Goal: Communication & Community: Connect with others

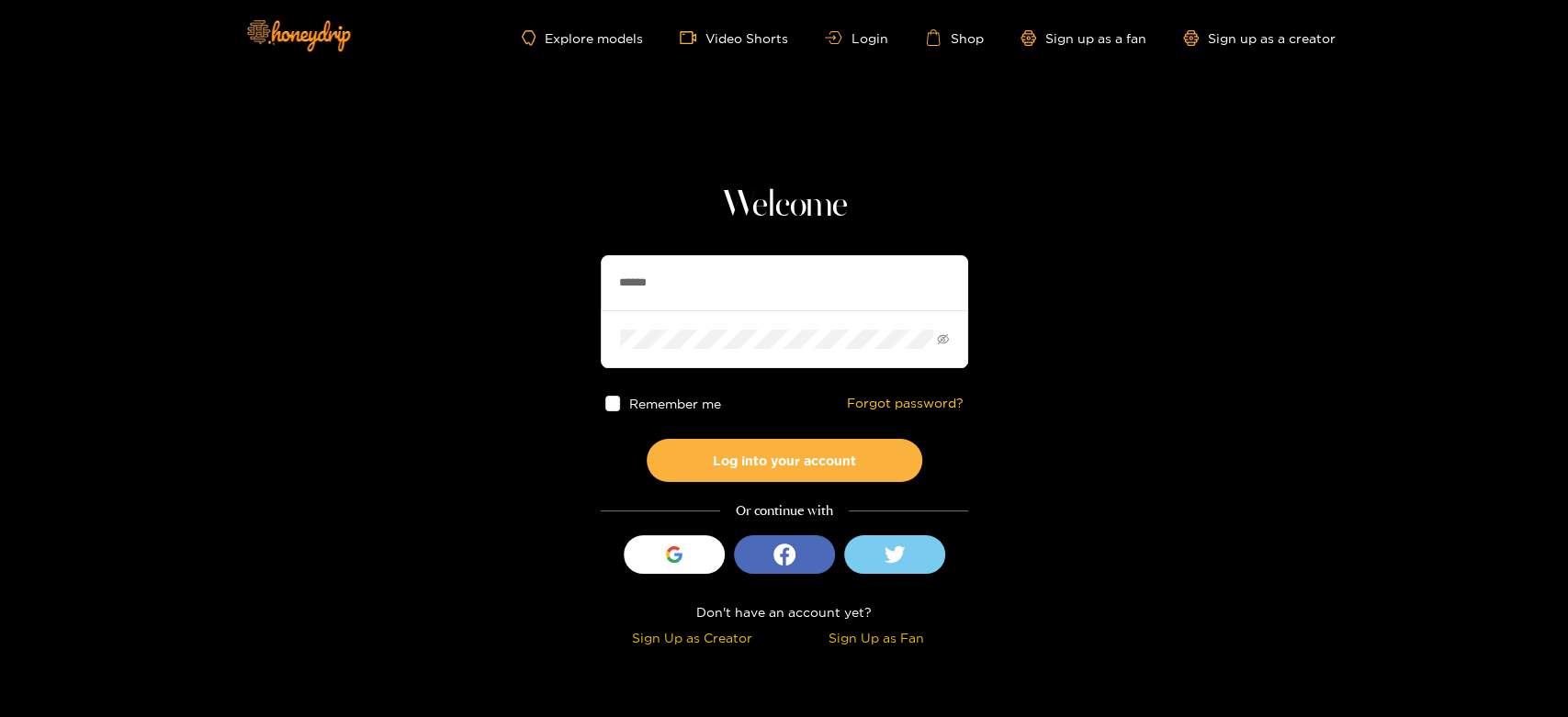
drag, startPoint x: 717, startPoint y: 283, endPoint x: 502, endPoint y: 292, distance: 215.2
click at [502, 292] on section "Welcome ****** Remember me Forgot password? Log into your account Or continue w…" at bounding box center [784, 326] width 1568 height 653
paste input "text"
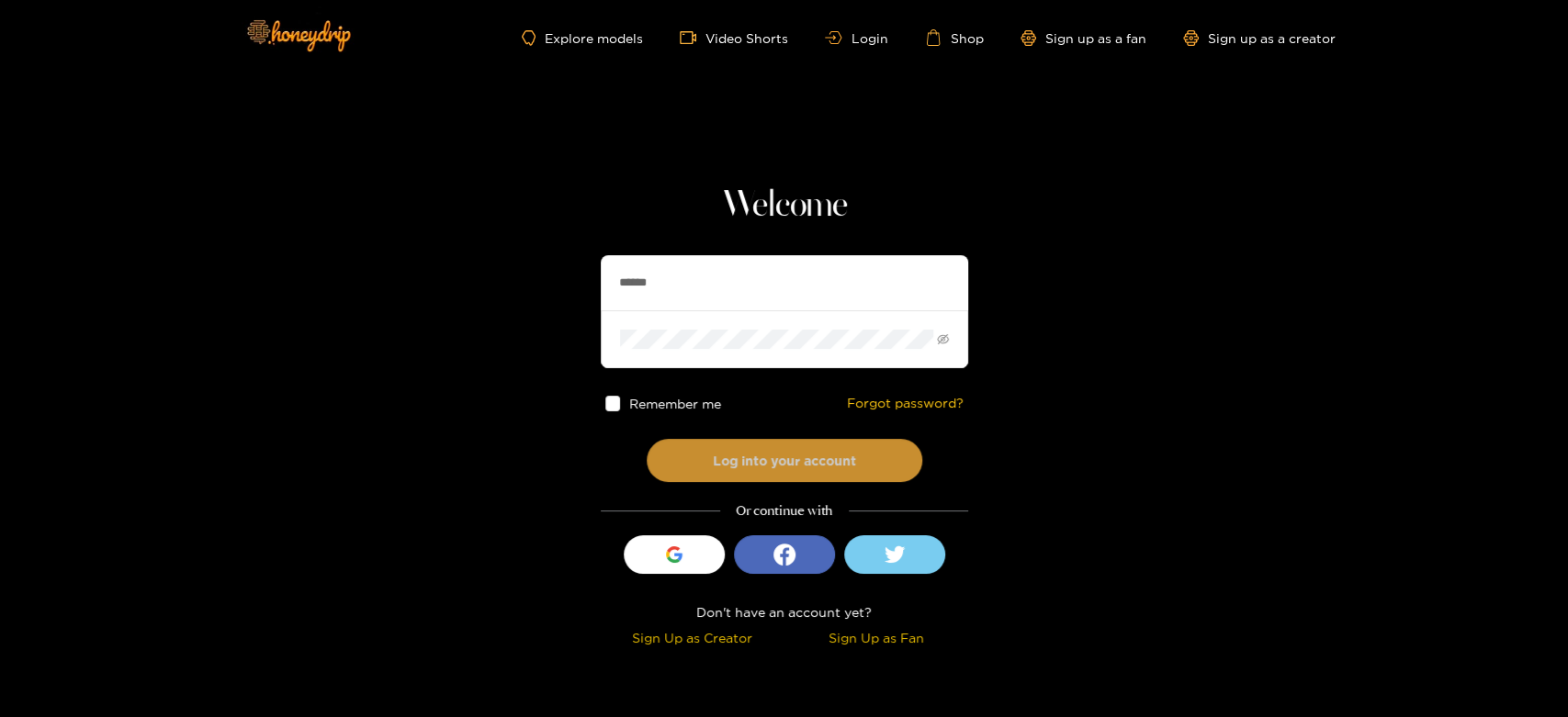
type input "******"
click at [756, 447] on button "Log into your account" at bounding box center [784, 461] width 275 height 43
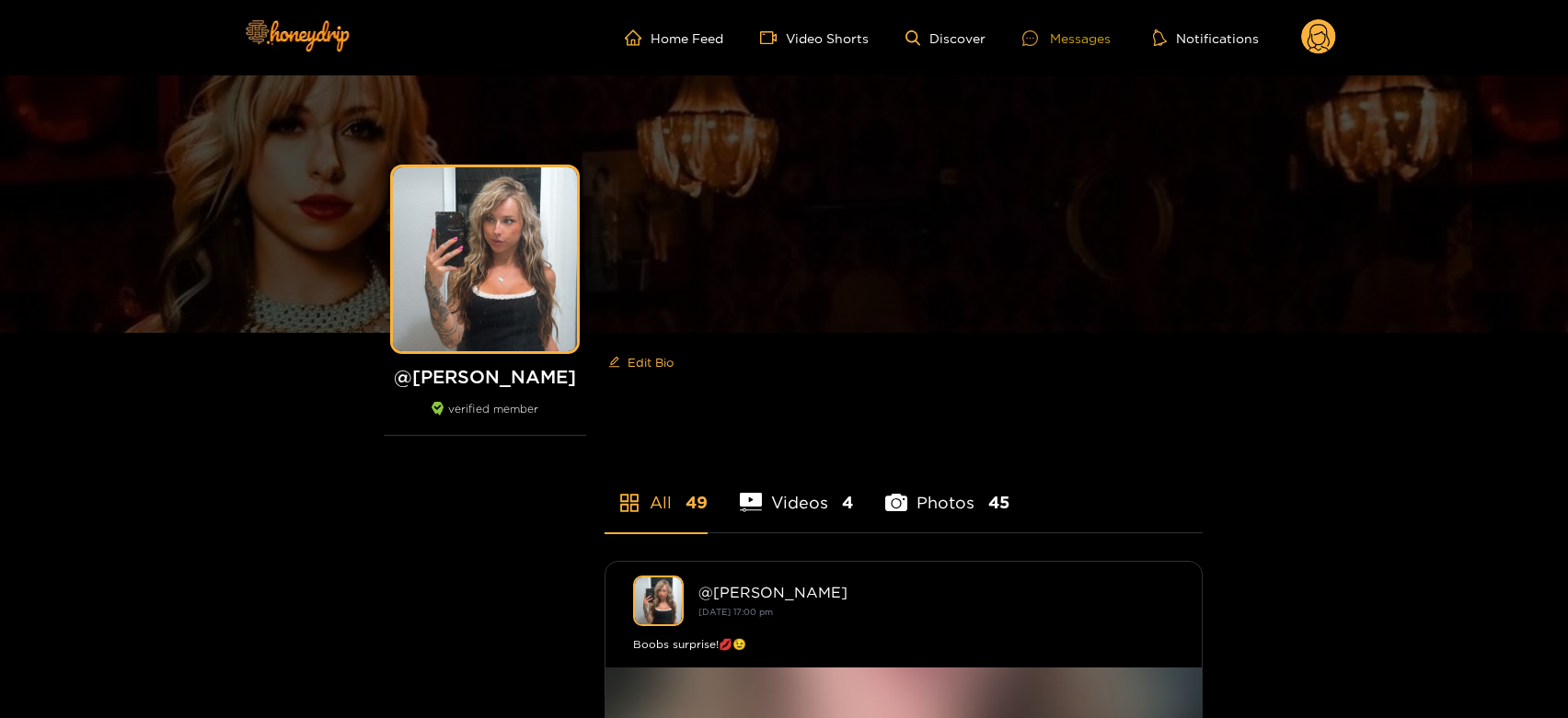
click at [1088, 35] on div "Messages" at bounding box center [1067, 38] width 89 height 21
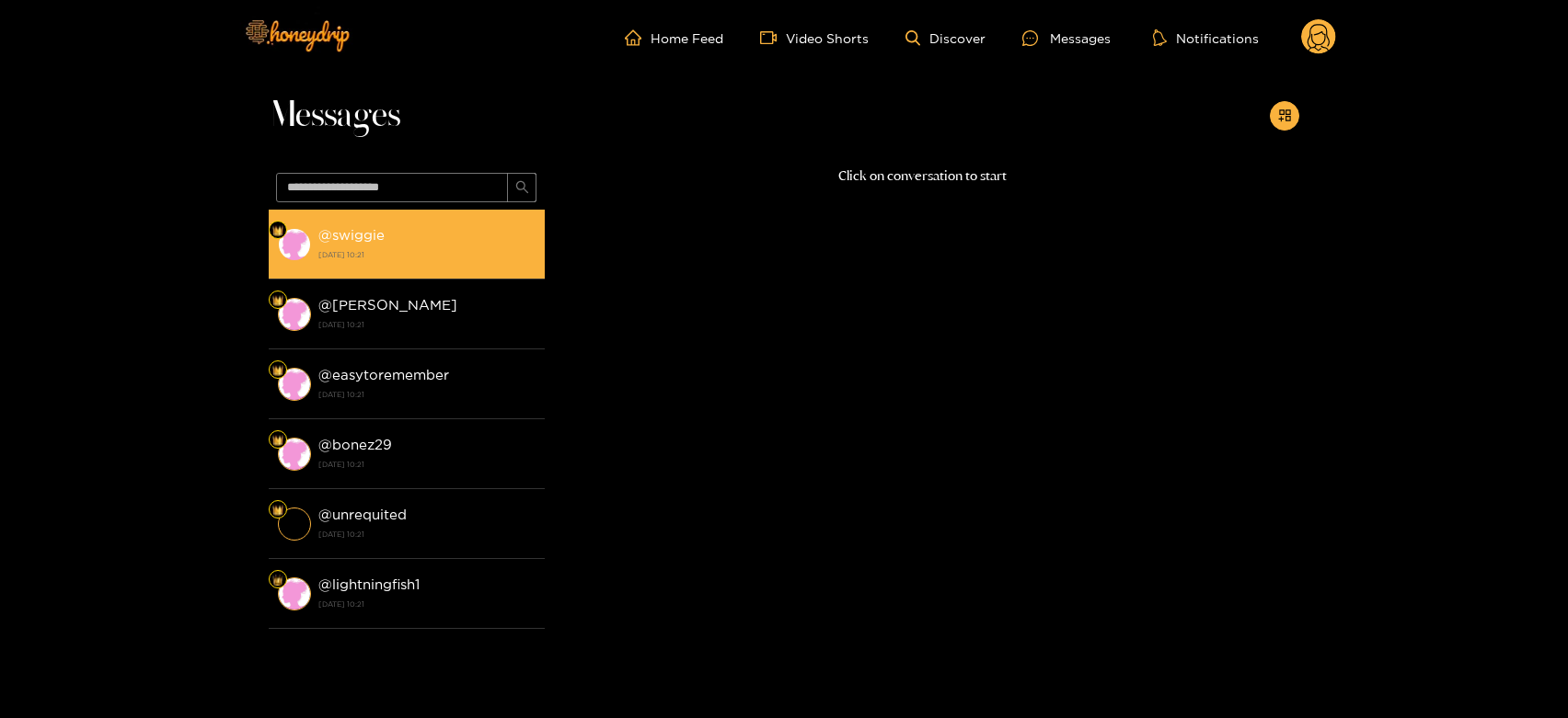
click at [431, 233] on div "@ swiggie [DATE] 10:21" at bounding box center [427, 244] width 217 height 42
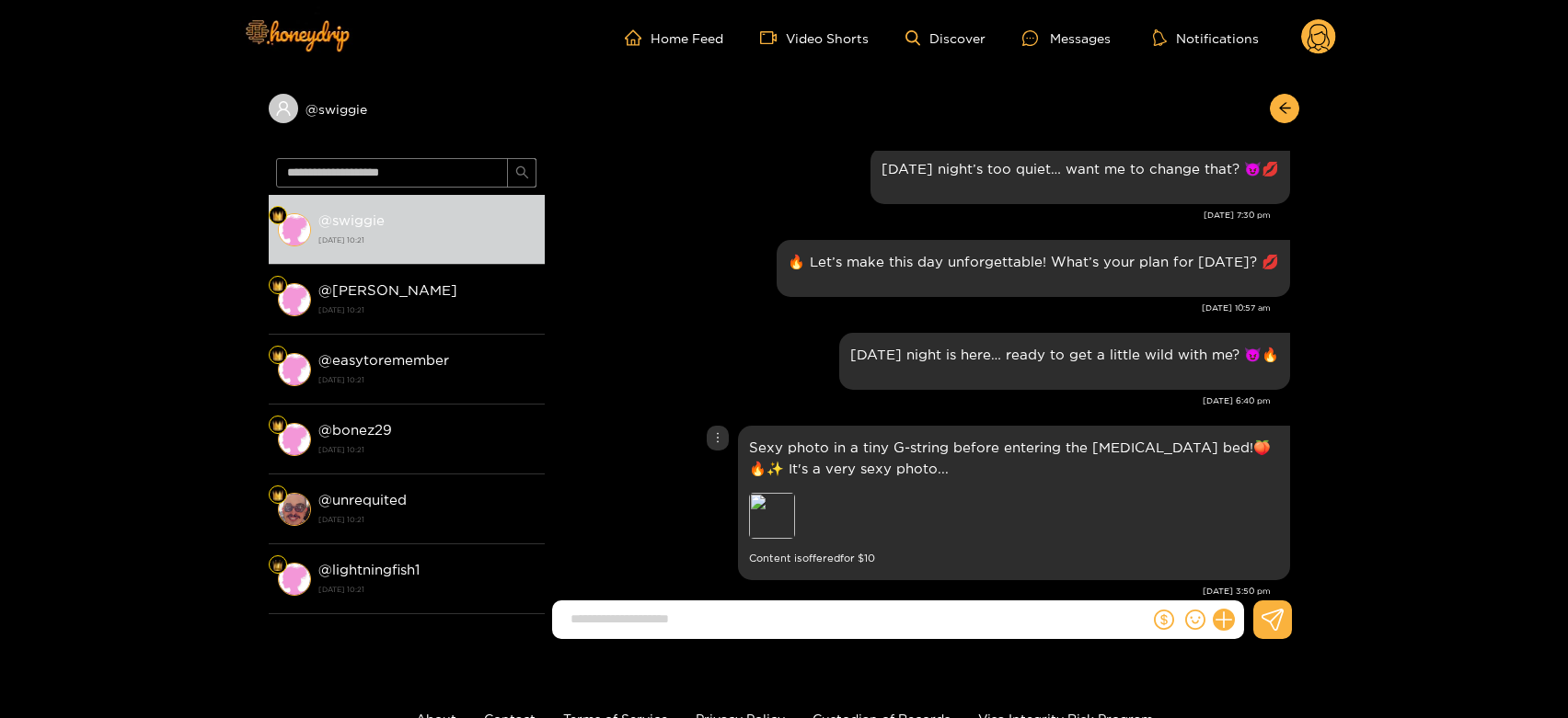
scroll to position [2461, 0]
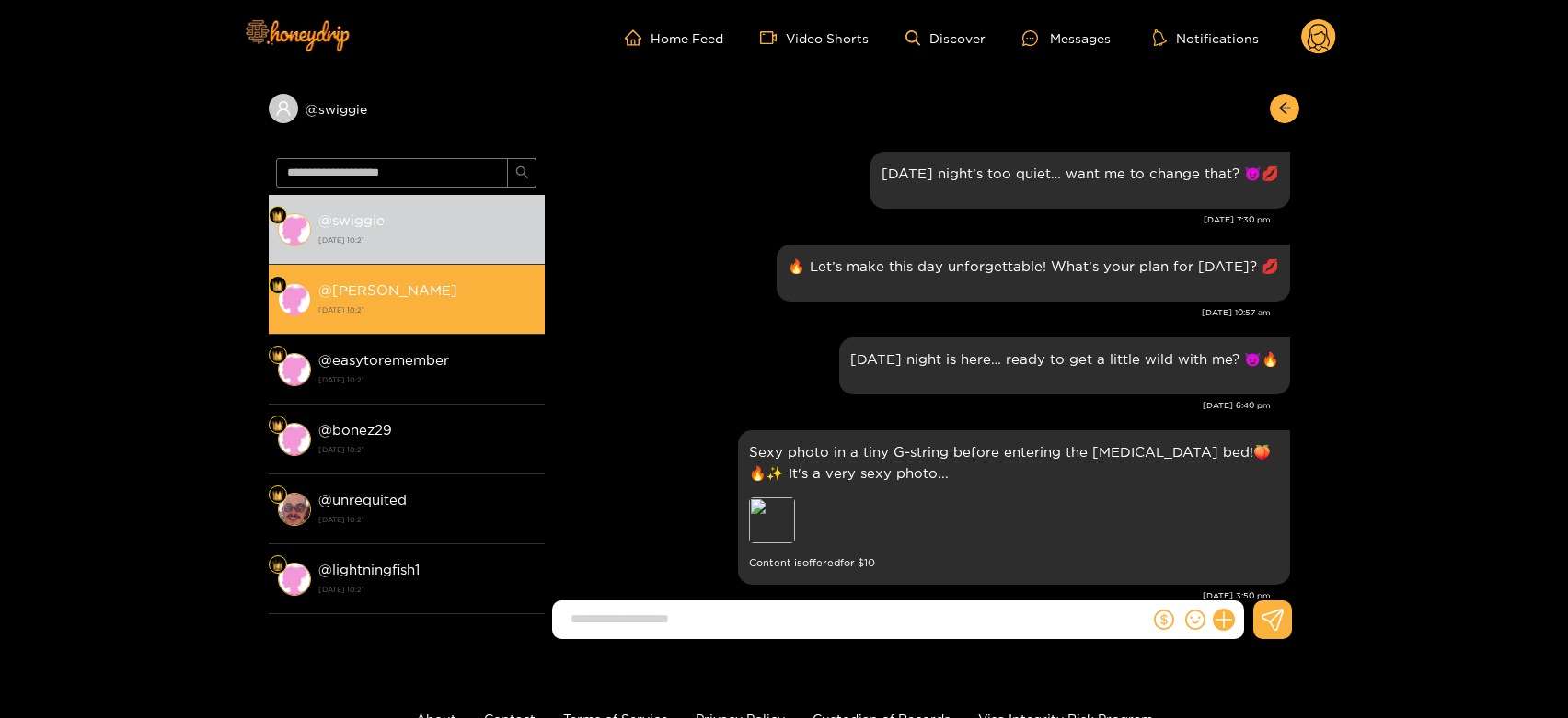
click at [397, 302] on strong "[DATE] 10:21" at bounding box center [427, 310] width 217 height 17
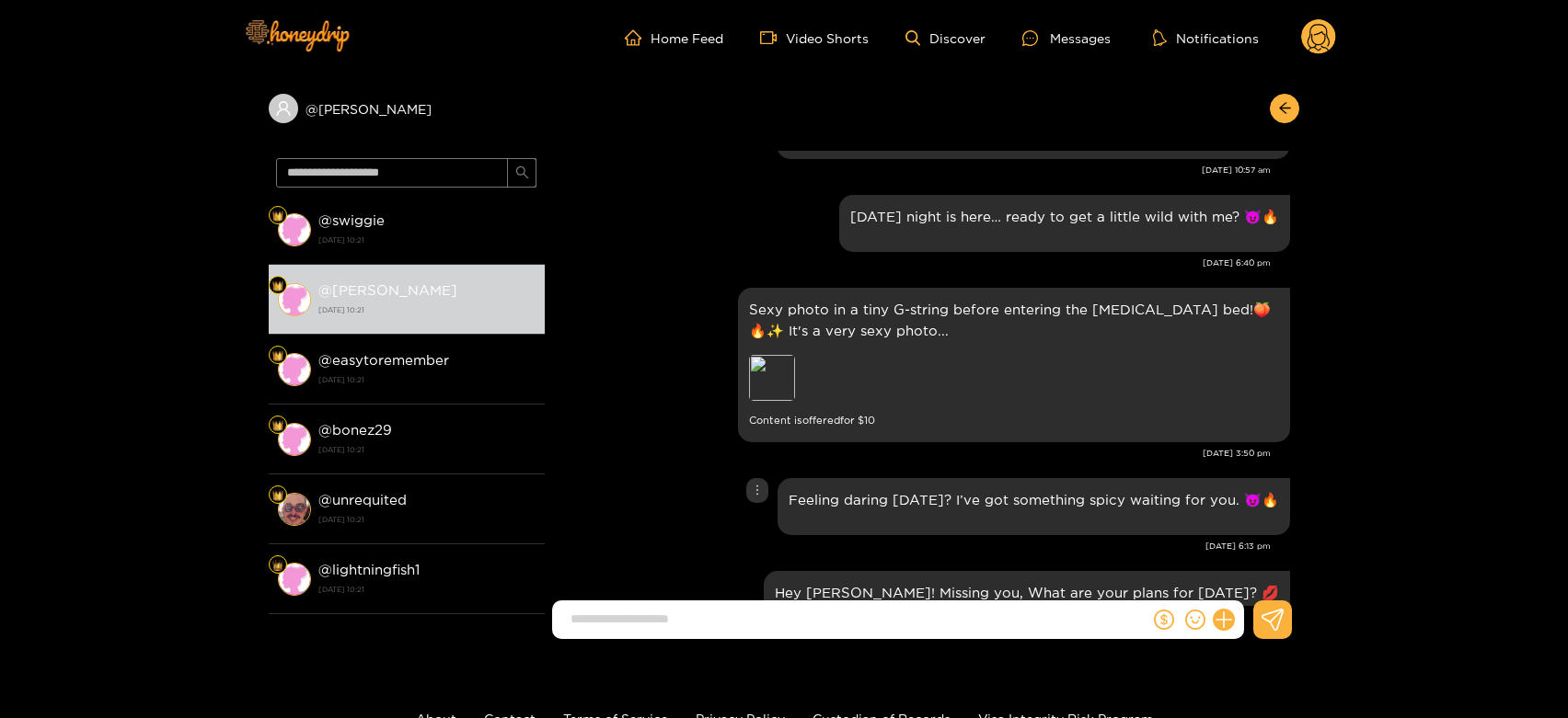
scroll to position [2563, 0]
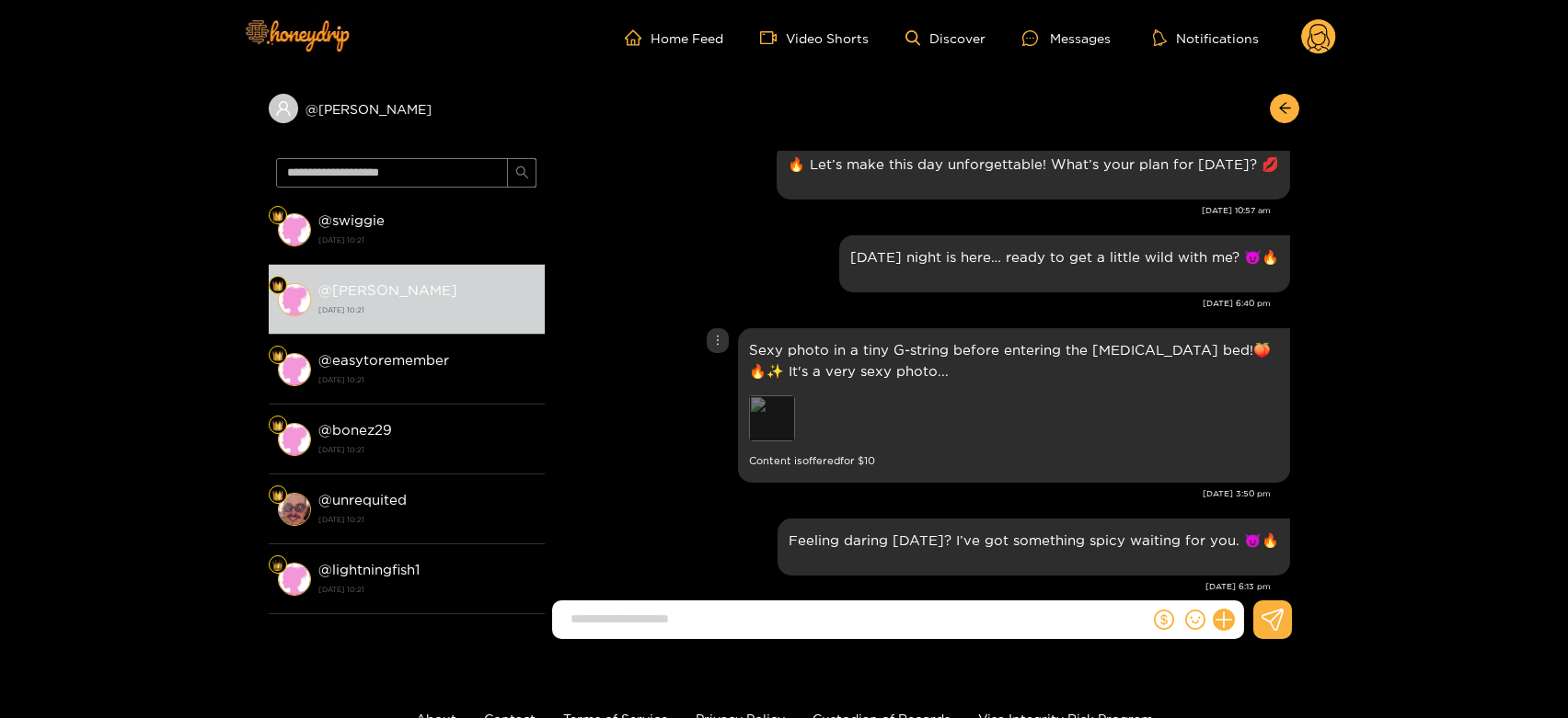
click at [775, 417] on div "Preview" at bounding box center [771, 418] width 46 height 46
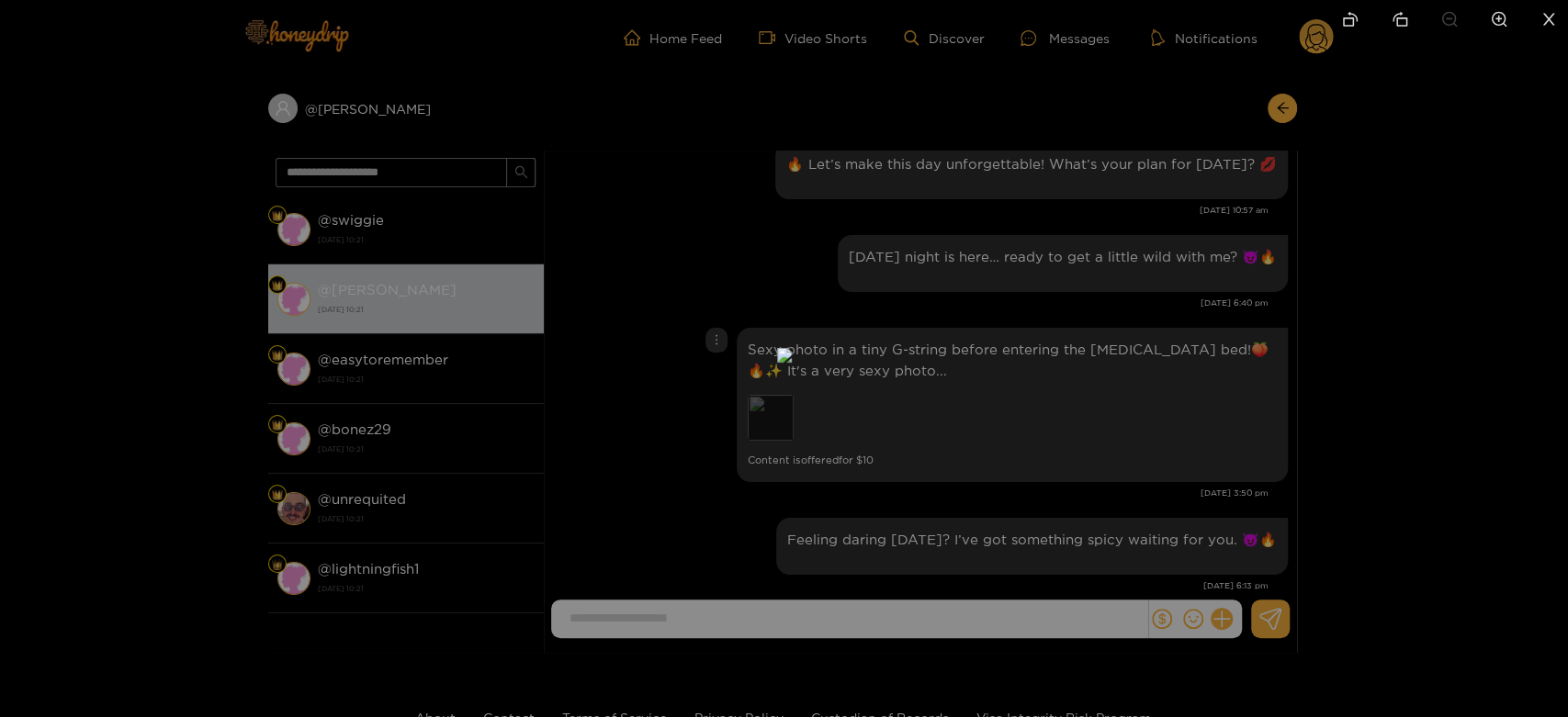
click at [776, 363] on img at bounding box center [784, 355] width 15 height 15
click at [1070, 416] on div at bounding box center [784, 358] width 1568 height 717
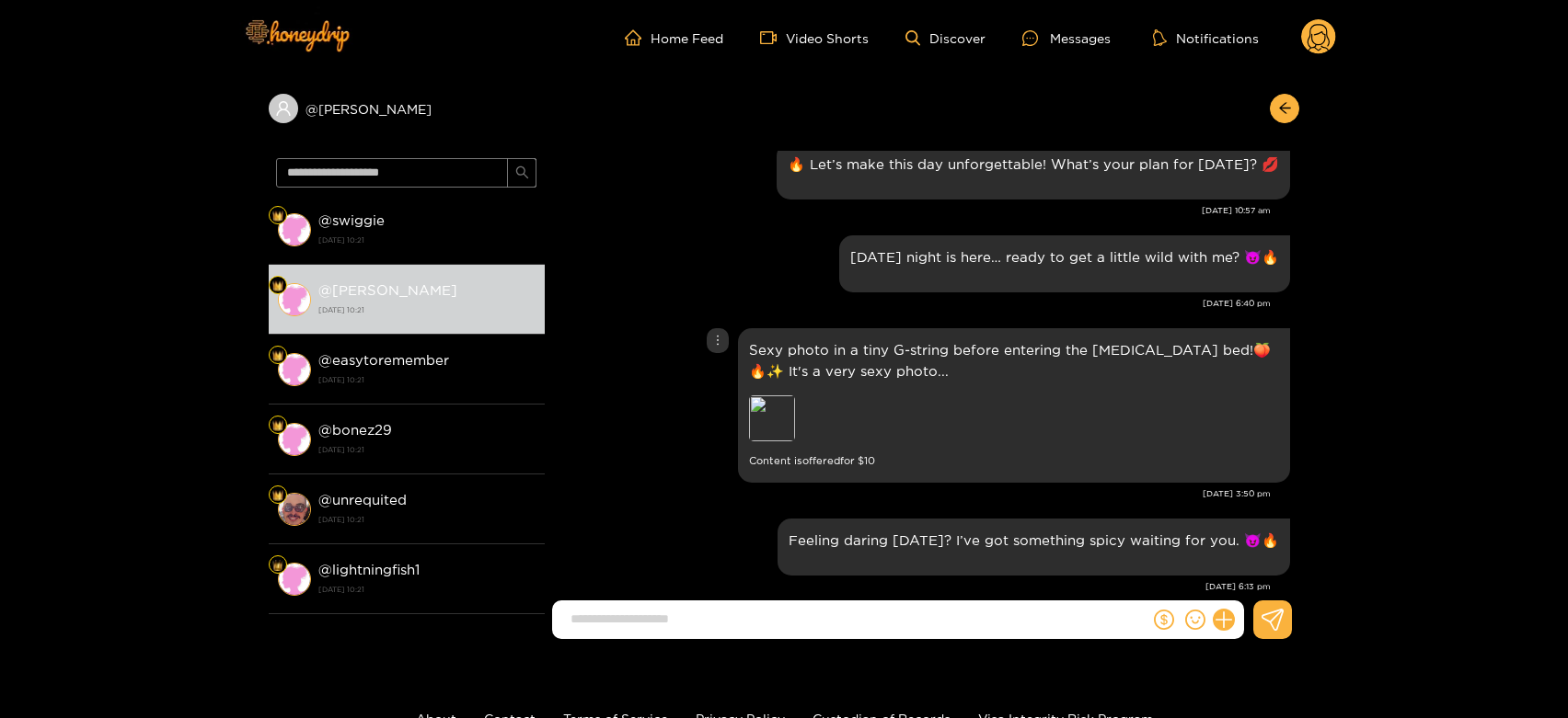
scroll to position [2359, 0]
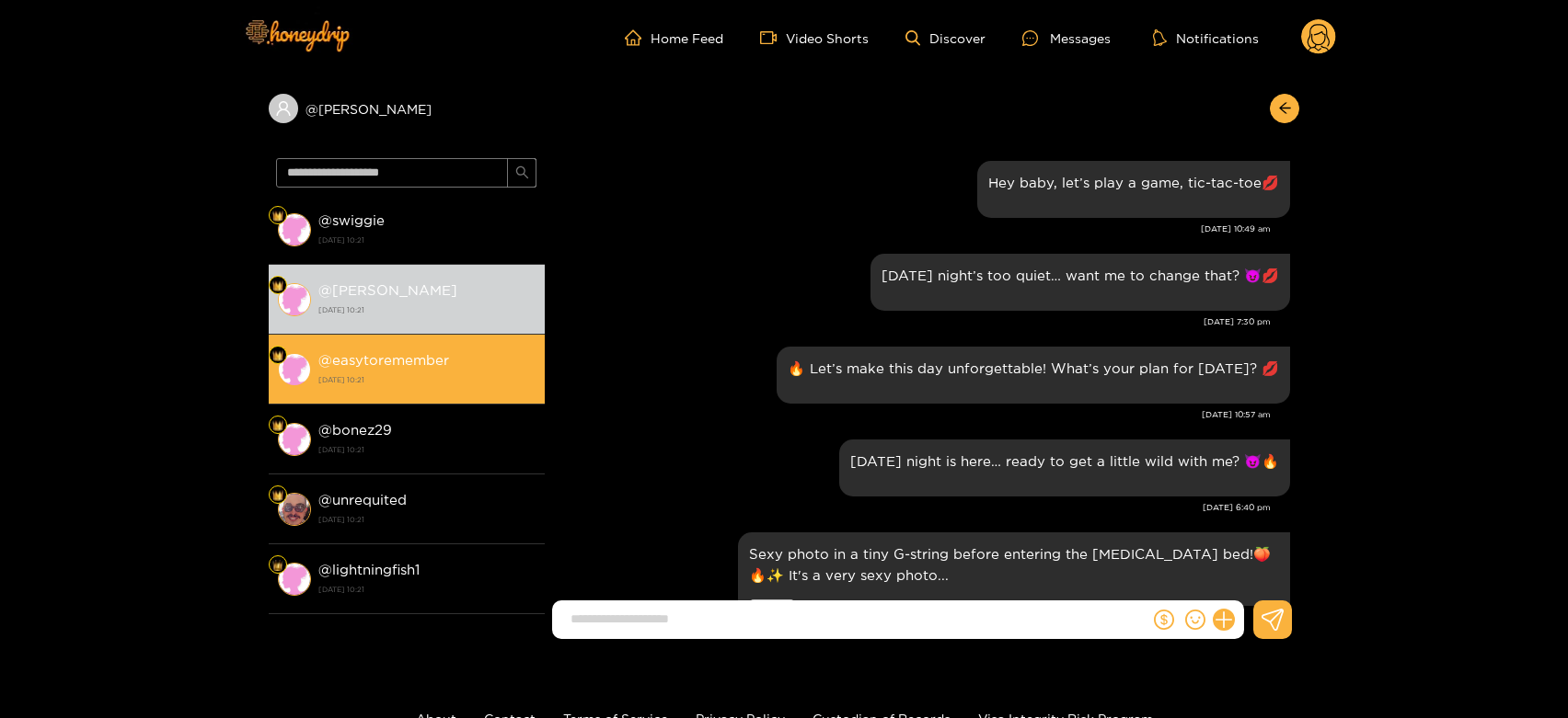
click at [397, 353] on strong "@ easytoremember" at bounding box center [383, 359] width 130 height 16
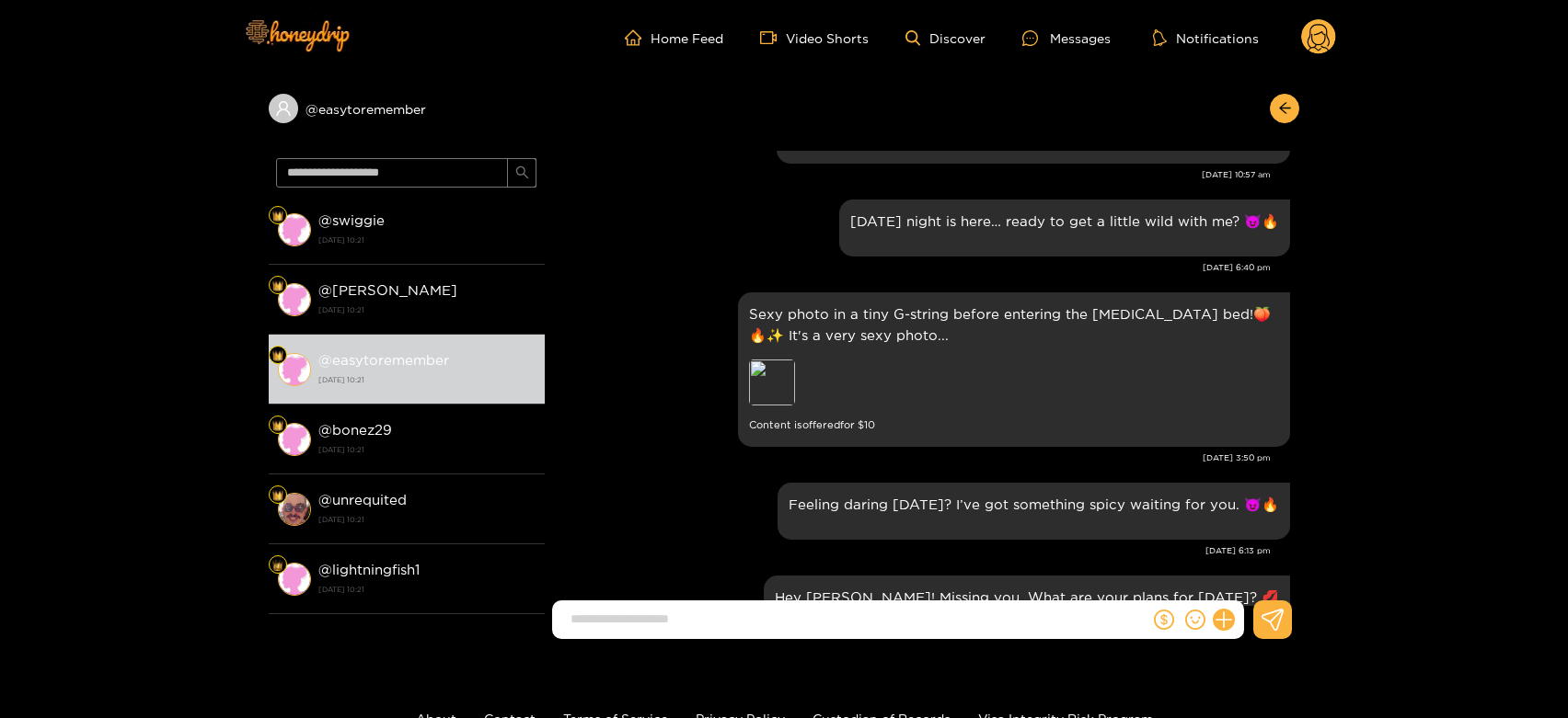
scroll to position [2578, 0]
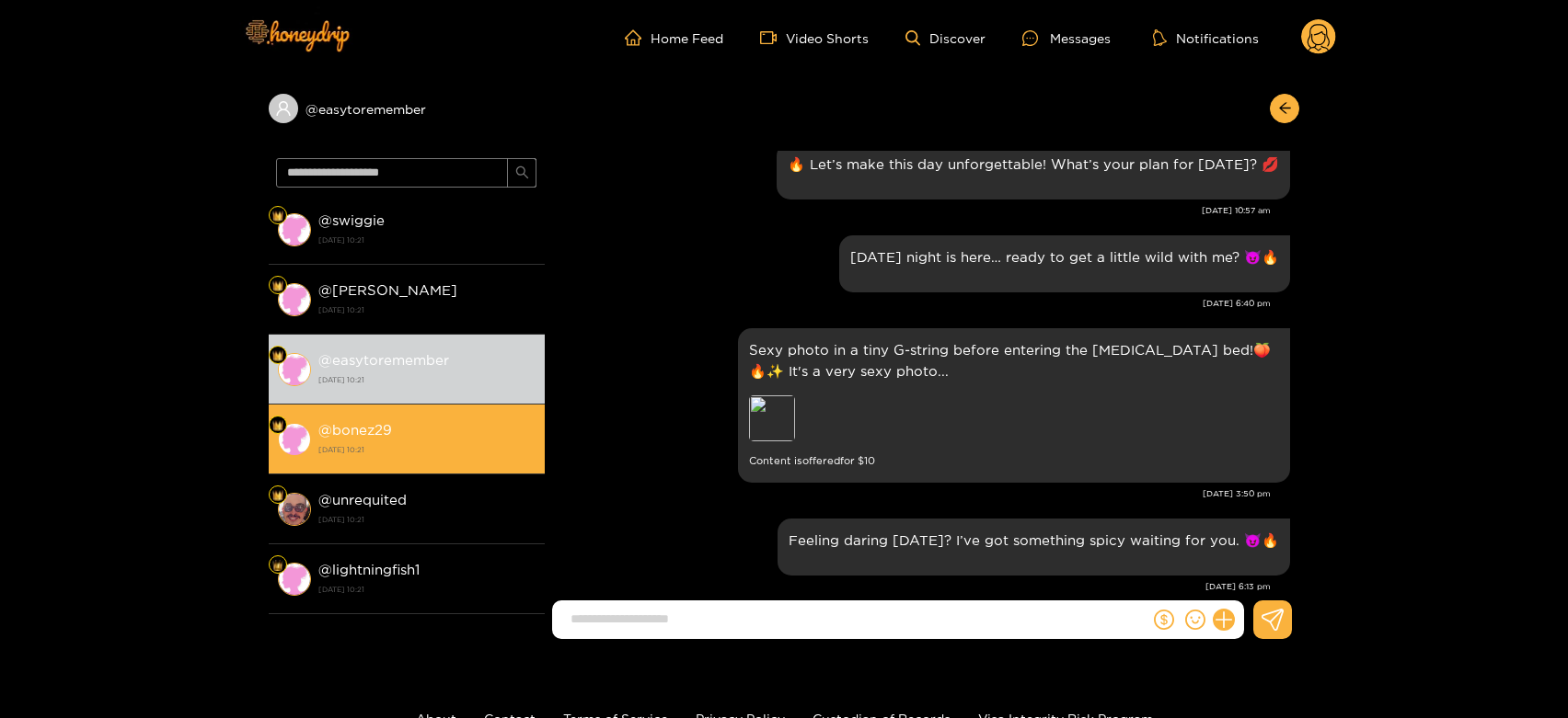
click at [408, 451] on strong "[DATE] 10:21" at bounding box center [427, 450] width 217 height 17
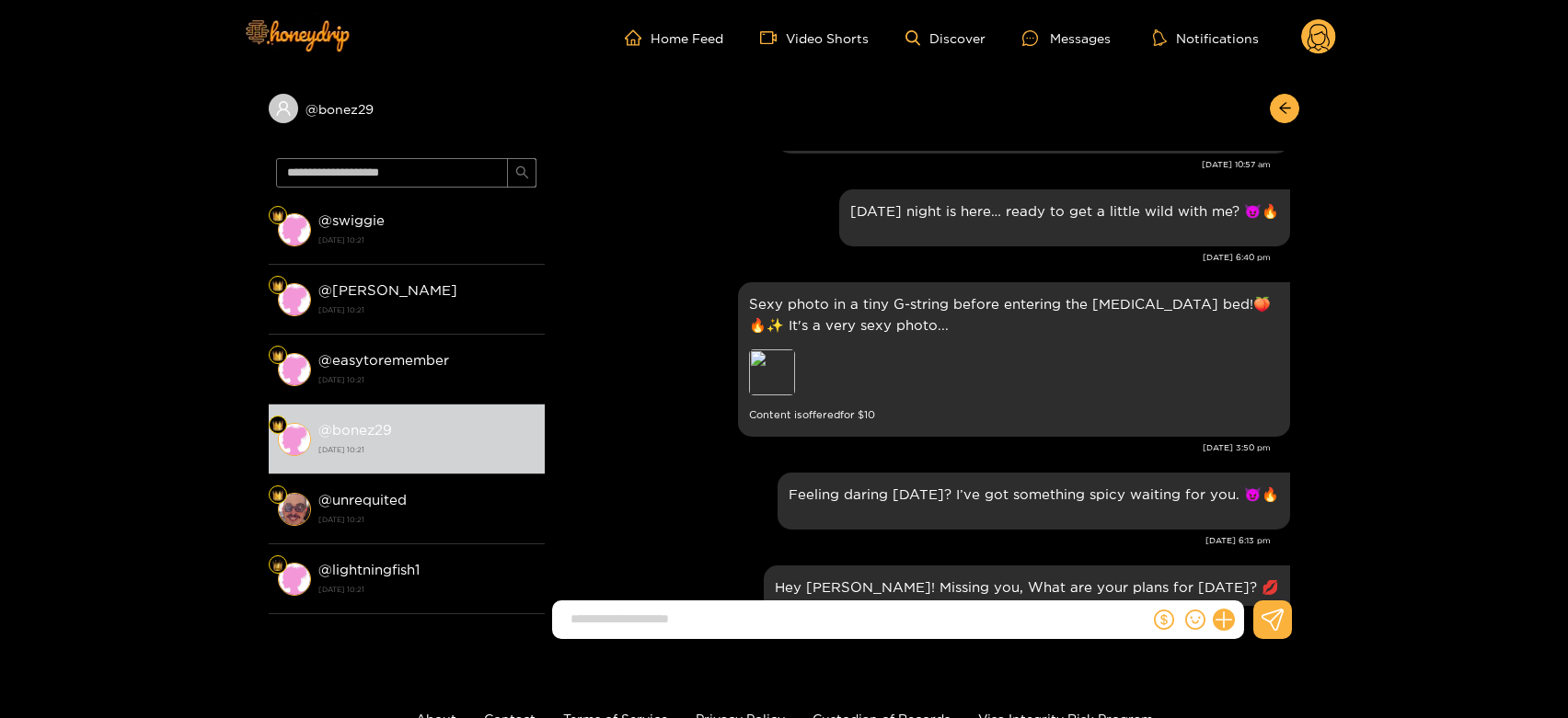
scroll to position [2523, 0]
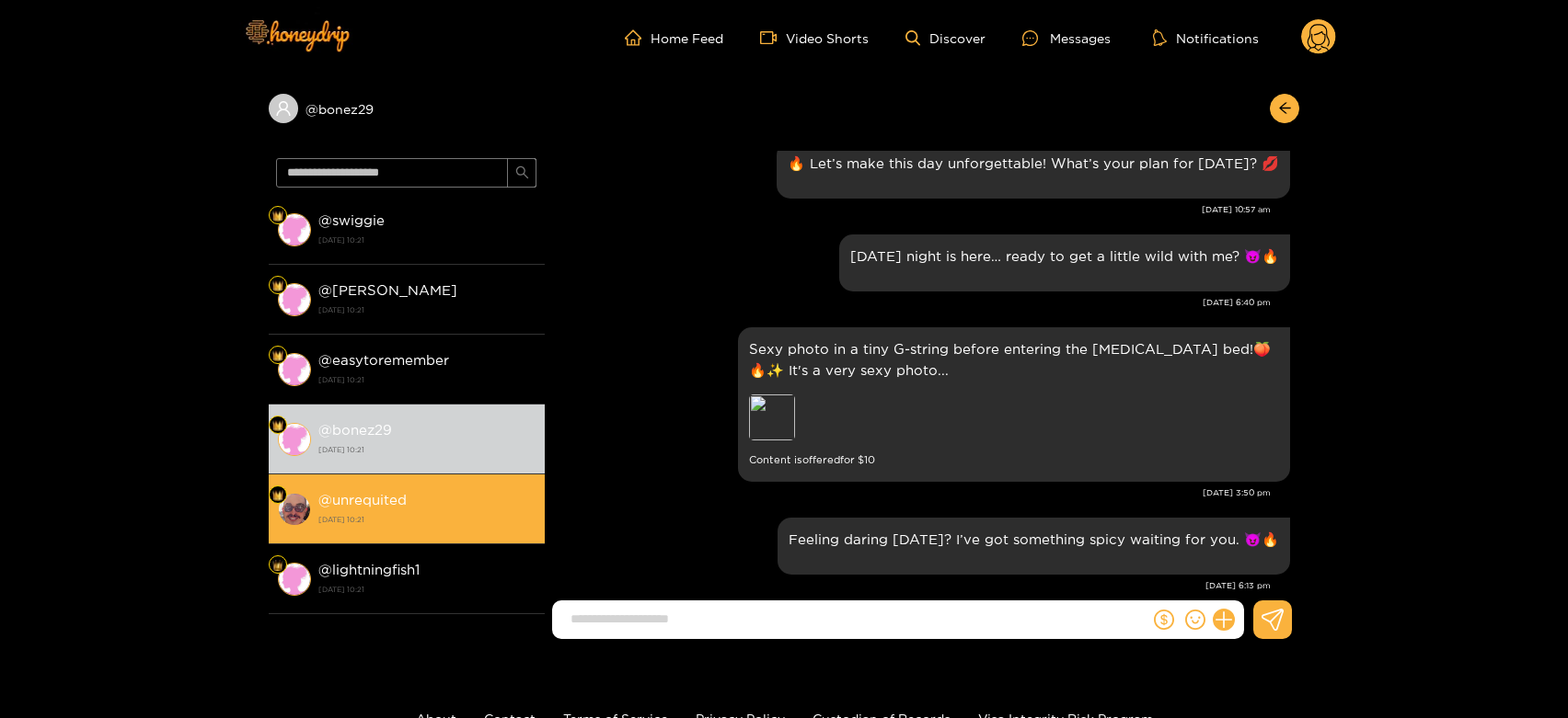
click at [489, 495] on div "@ unrequited [DATE] 10:21" at bounding box center [427, 509] width 217 height 42
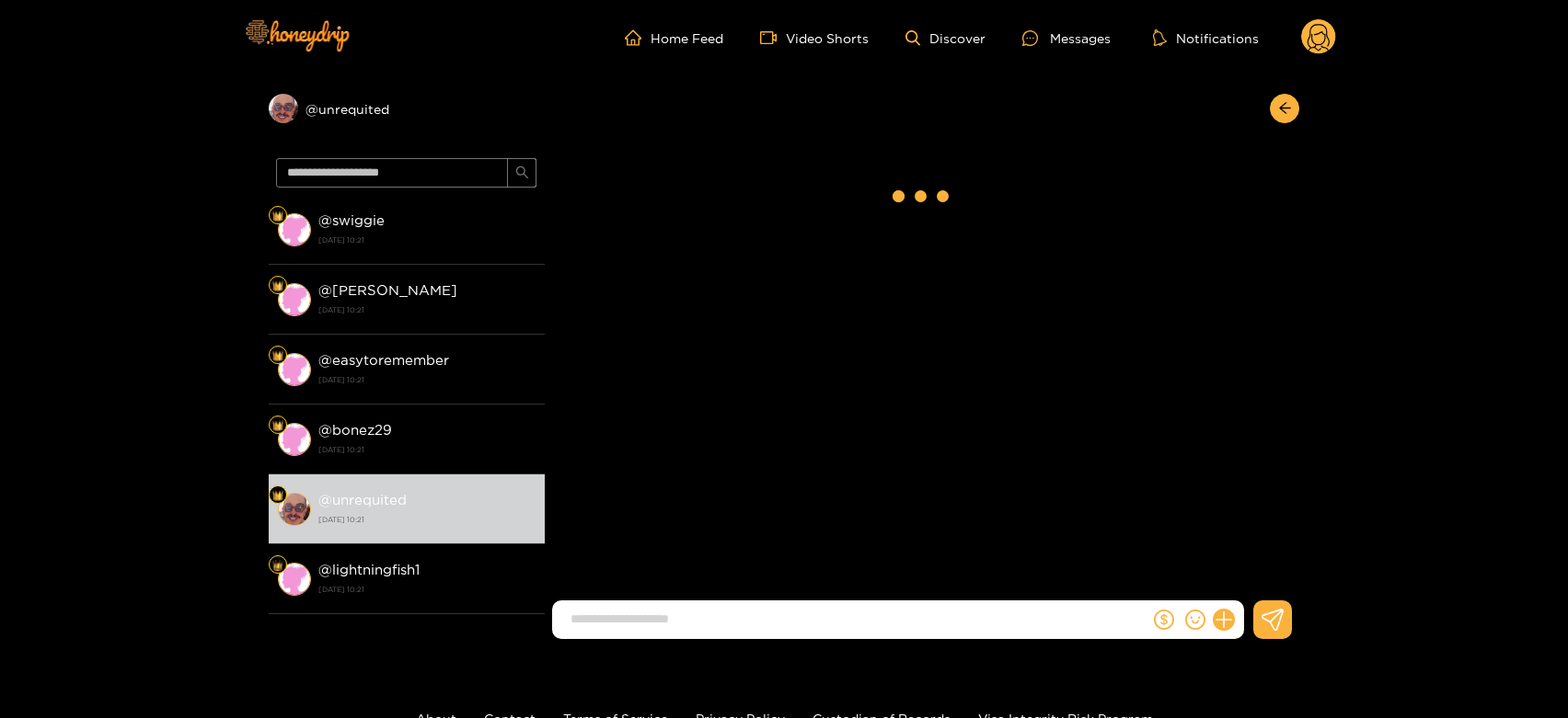
scroll to position [1971, 0]
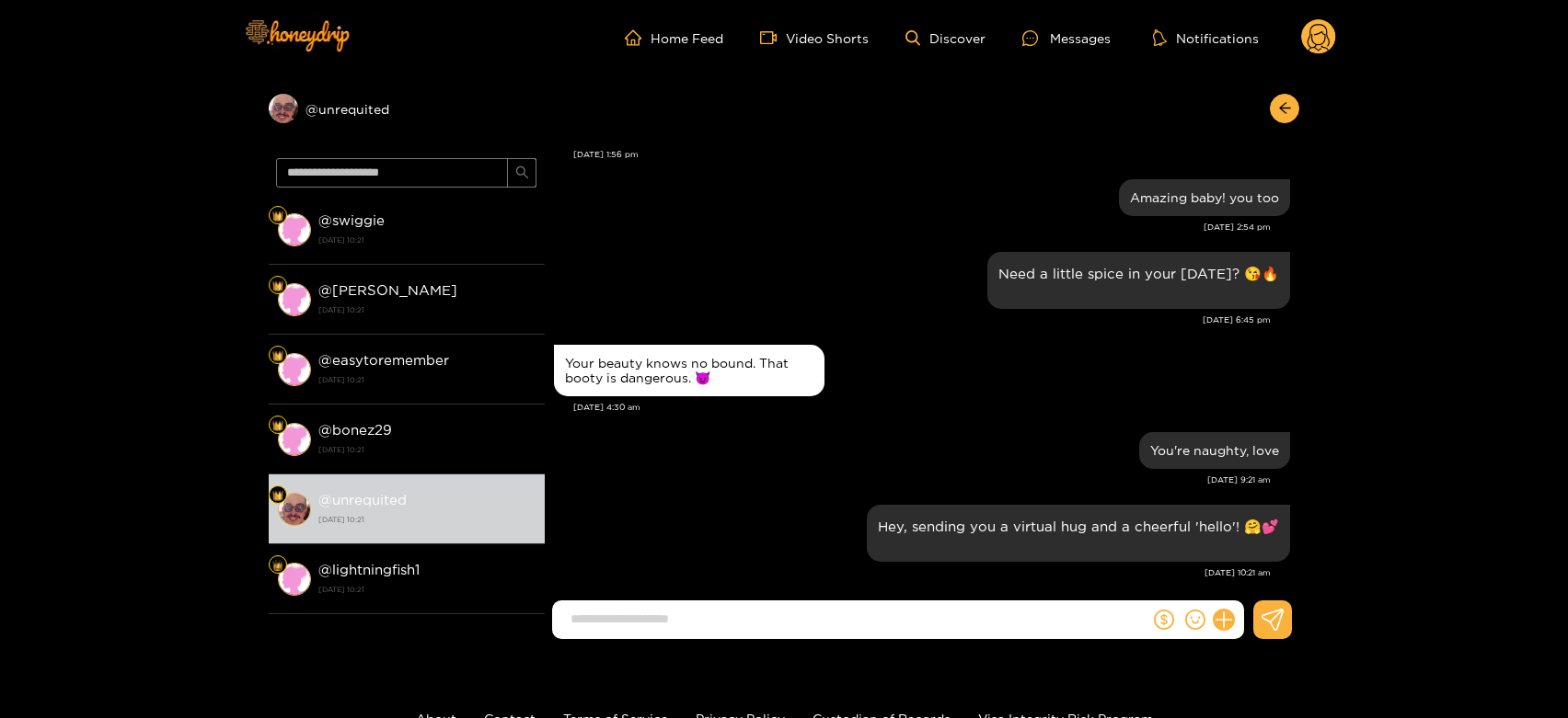
click at [1316, 42] on circle at bounding box center [1318, 36] width 35 height 35
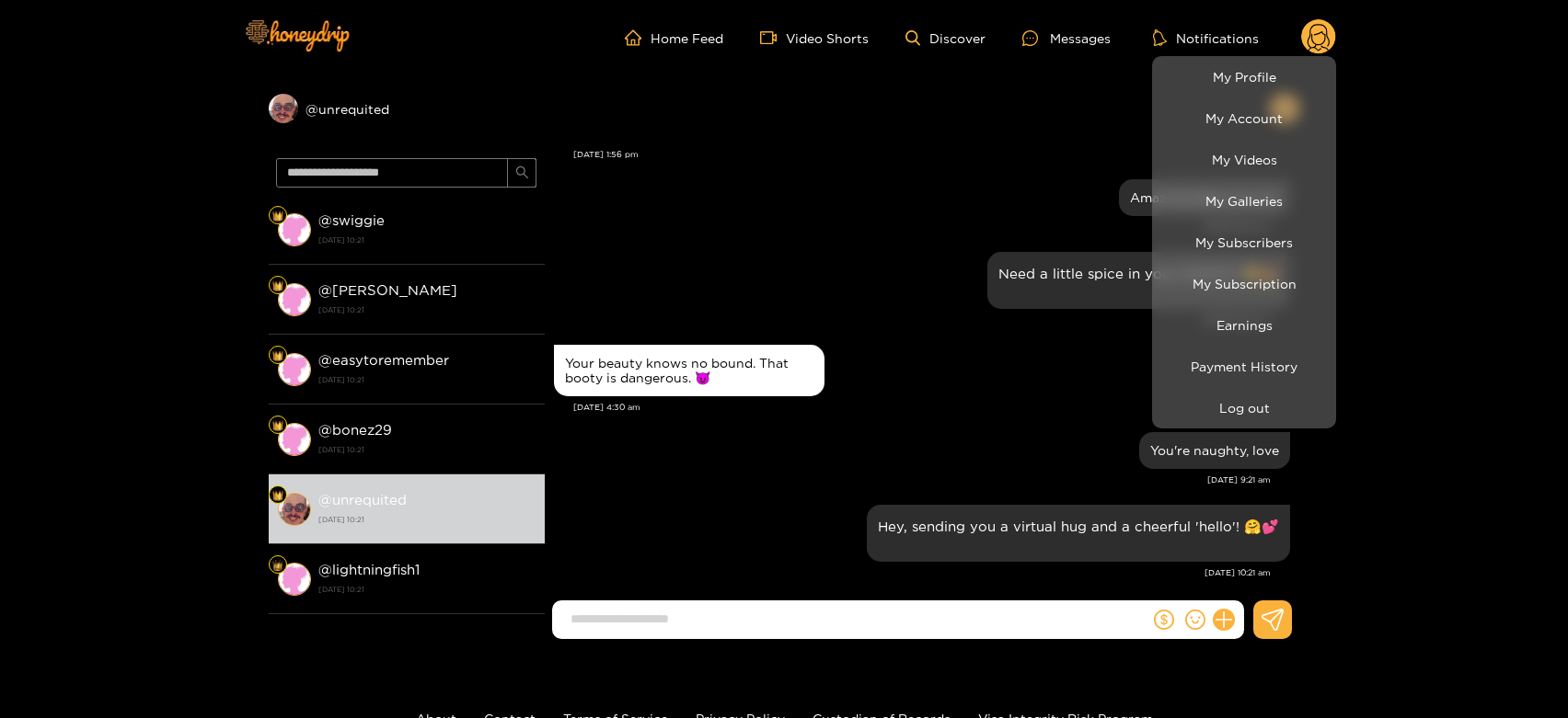
click at [808, 465] on div at bounding box center [784, 359] width 1568 height 718
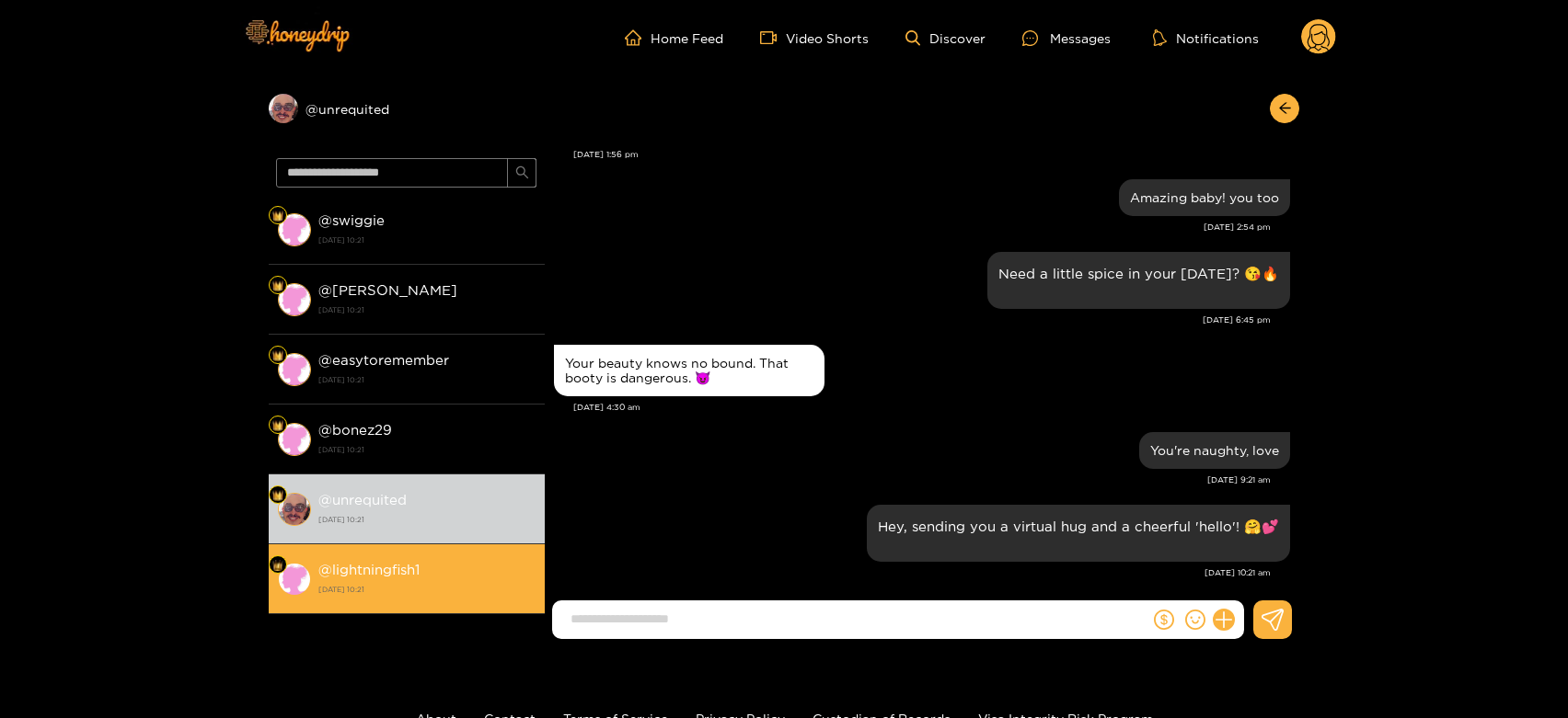
click at [500, 568] on div "@ lightningfish1 [DATE] 10:21" at bounding box center [427, 579] width 217 height 42
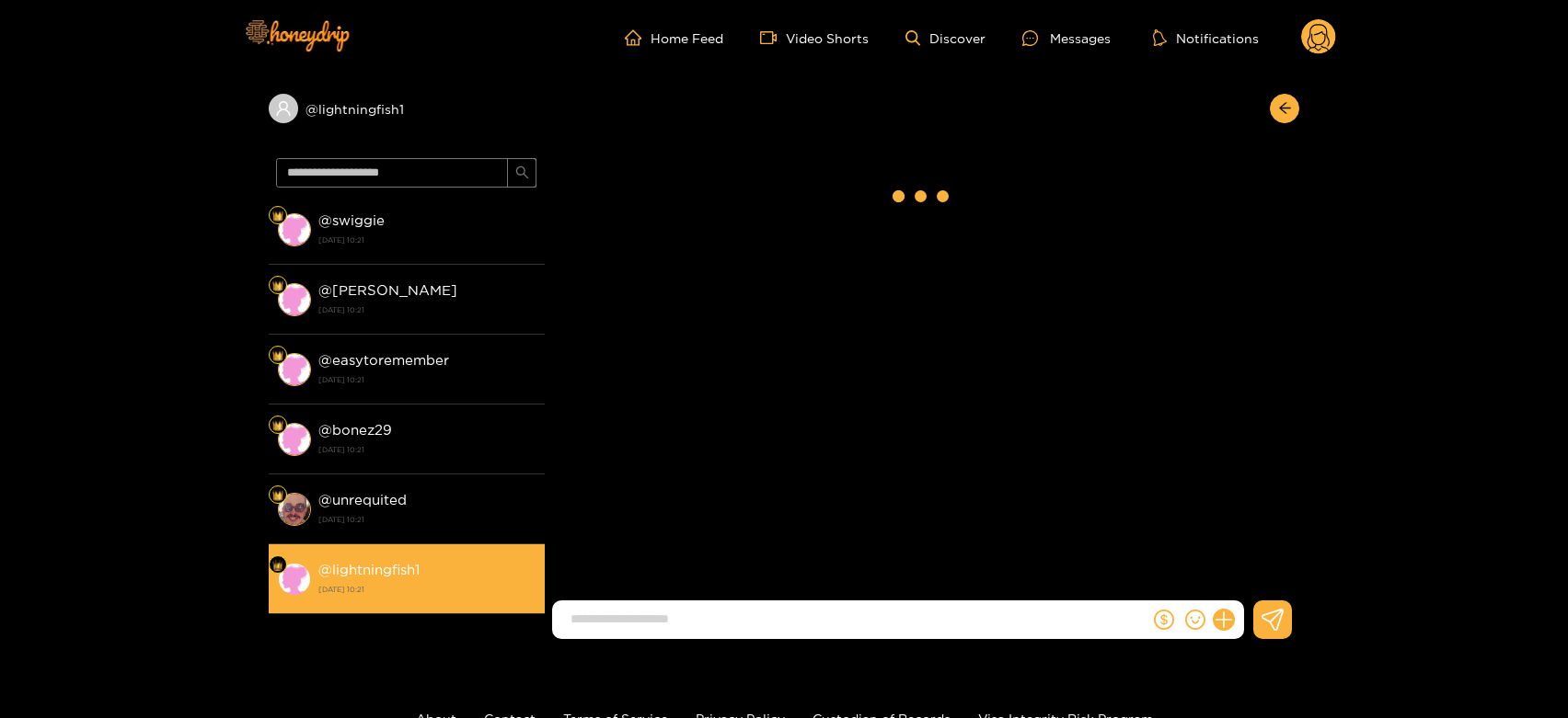
scroll to position [2869, 0]
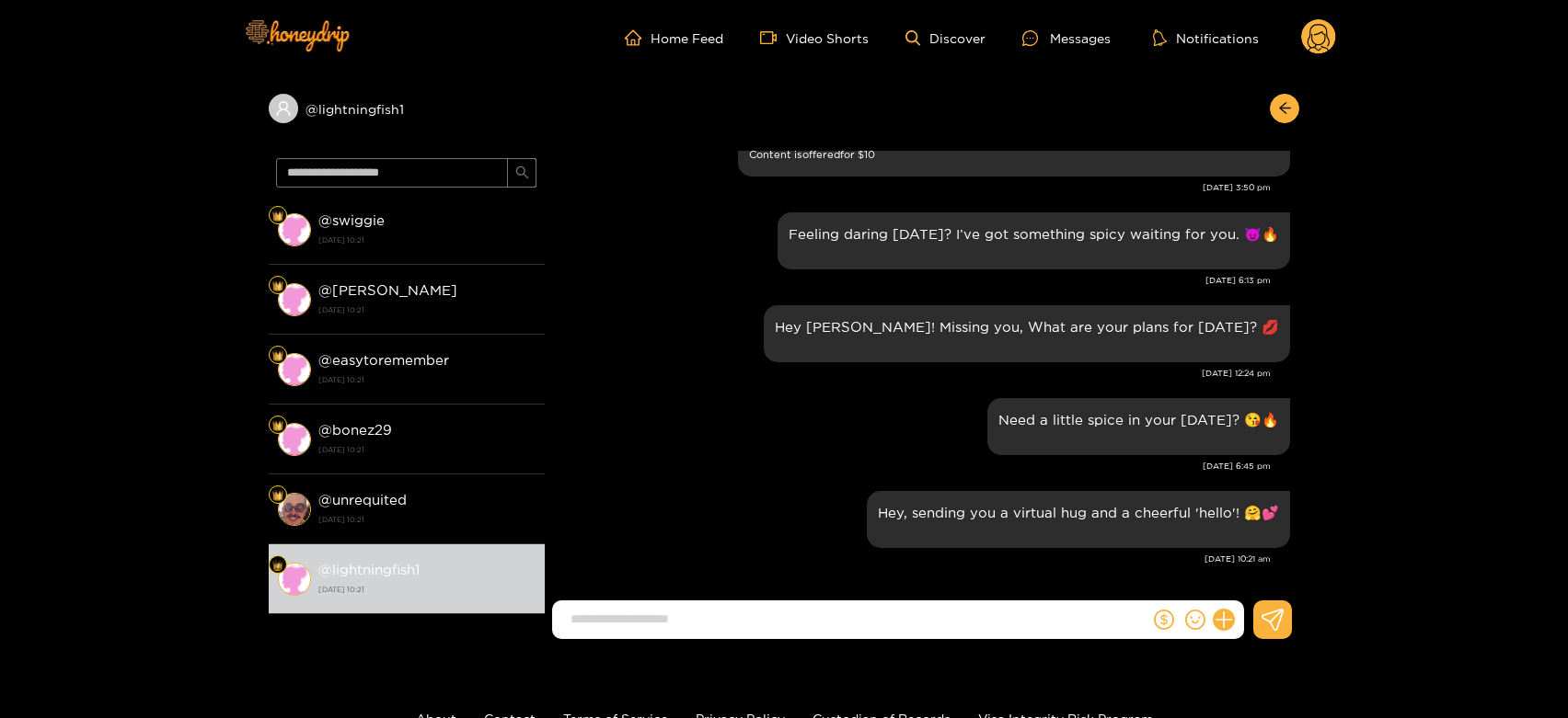
click at [1316, 22] on circle at bounding box center [1318, 36] width 35 height 35
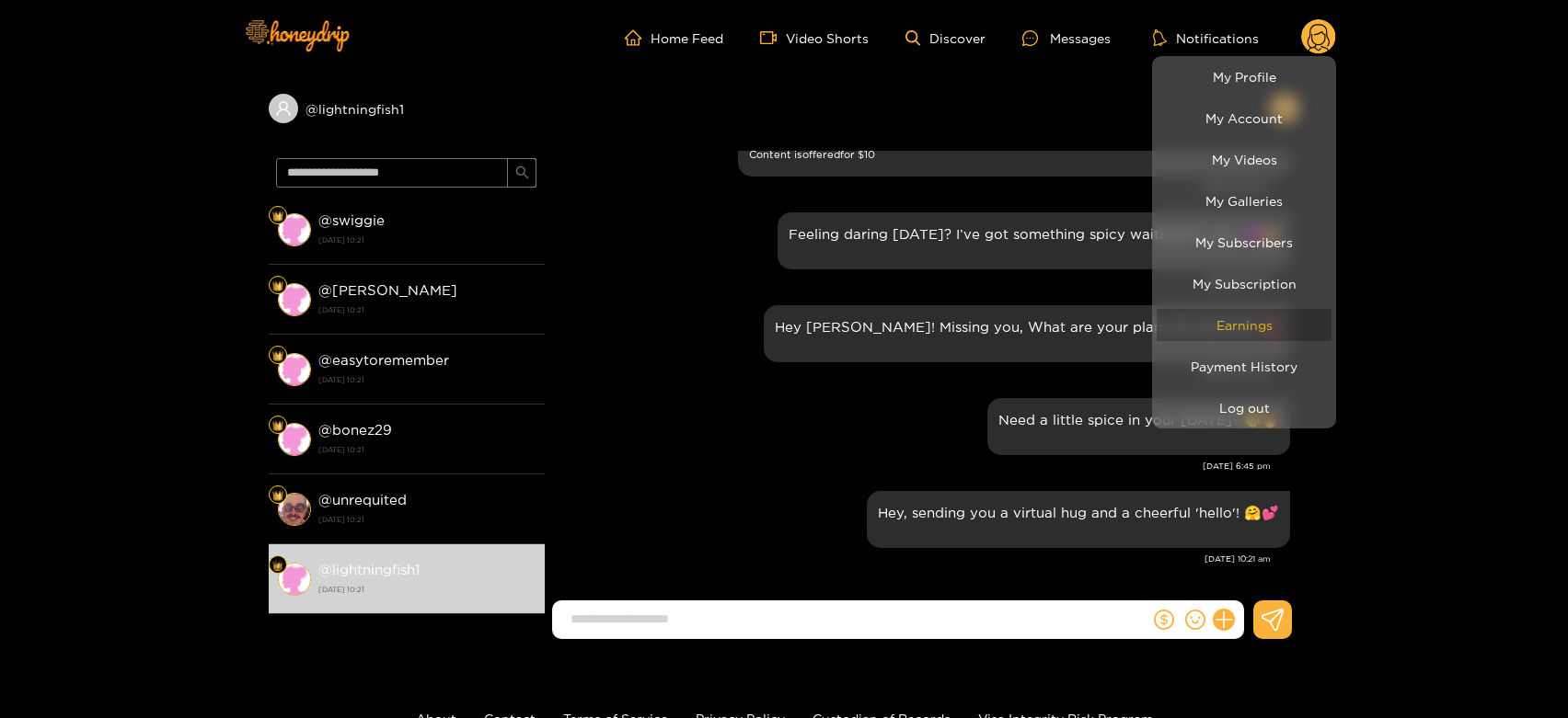
click at [1271, 317] on link "Earnings" at bounding box center [1243, 325] width 175 height 32
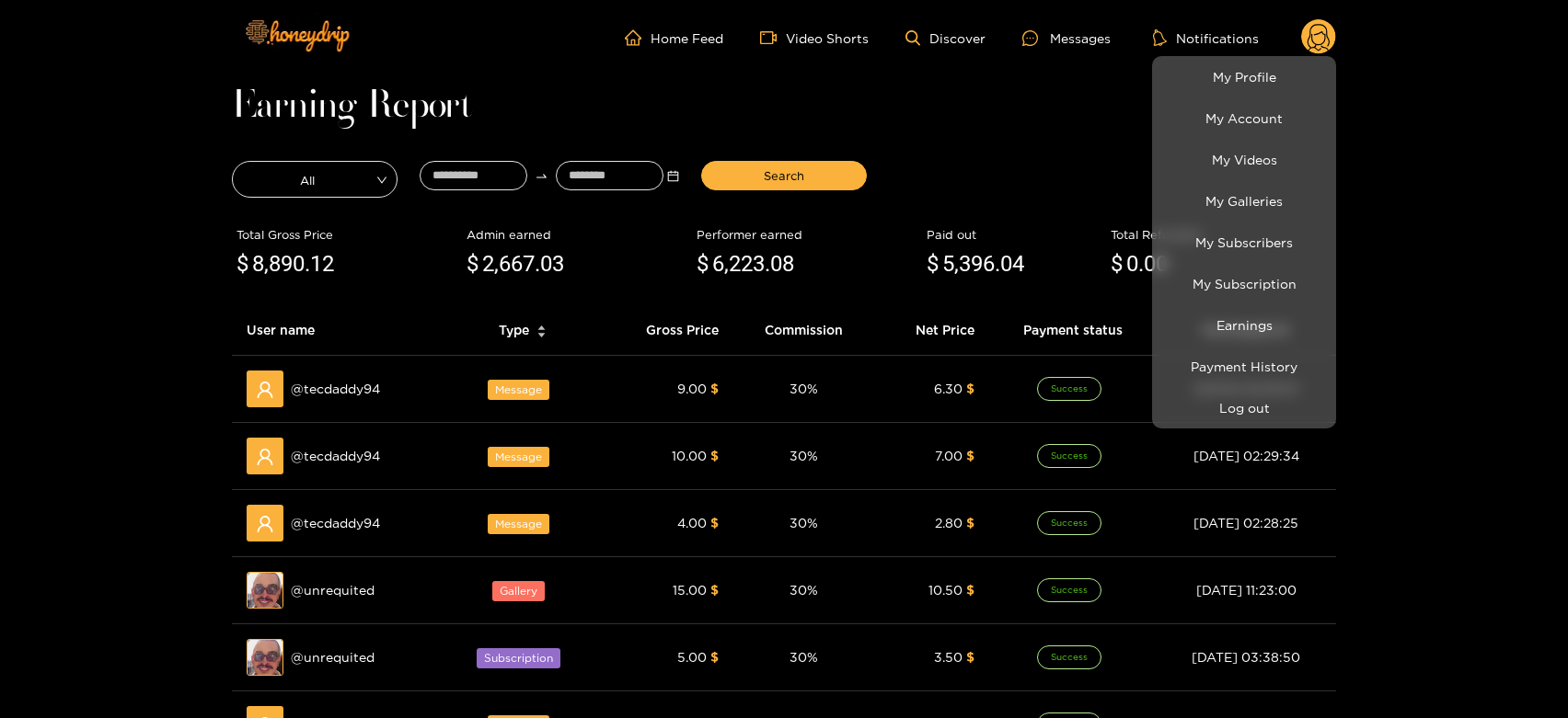
click at [356, 407] on div at bounding box center [784, 359] width 1568 height 718
click at [356, 407] on div "@ tecdaddy94" at bounding box center [337, 389] width 182 height 37
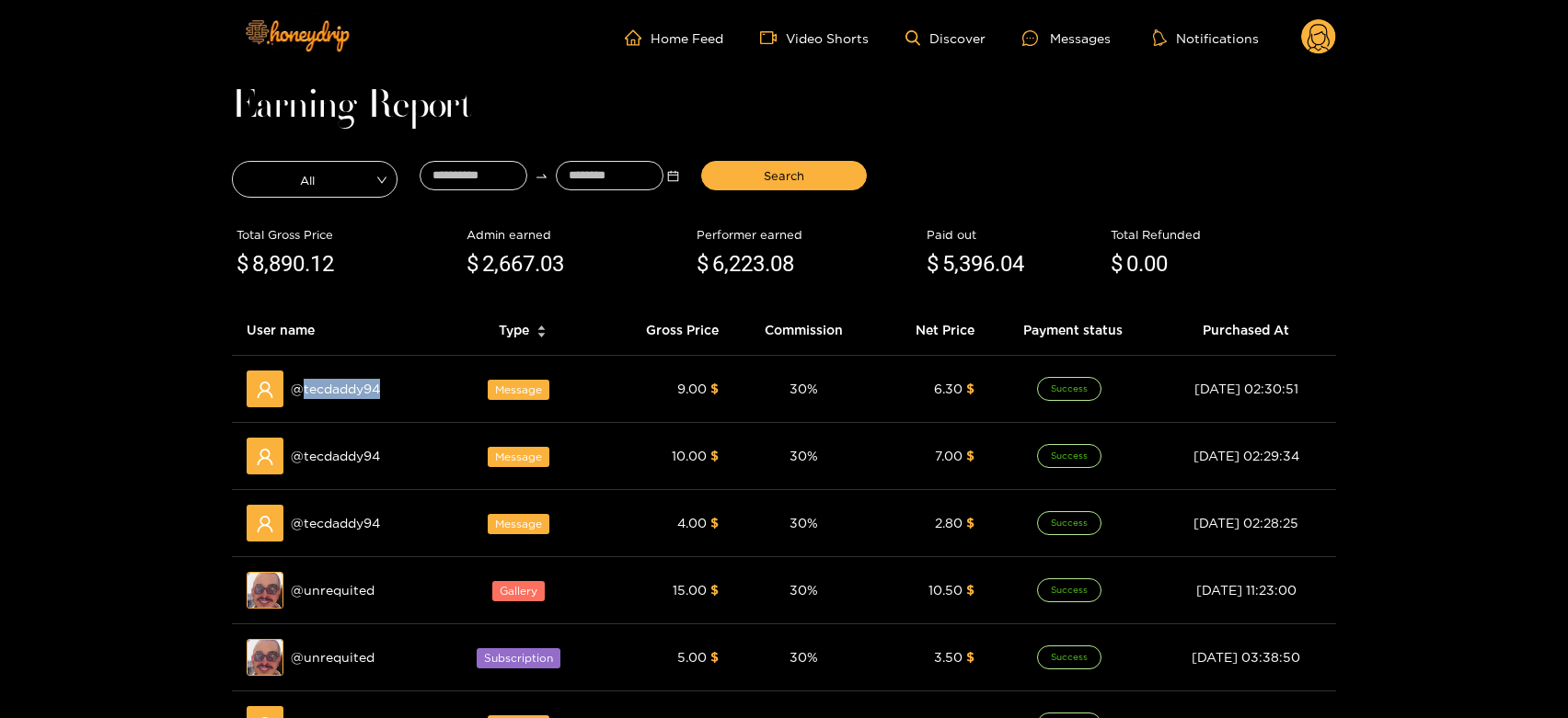
copy span "tecdaddy94"
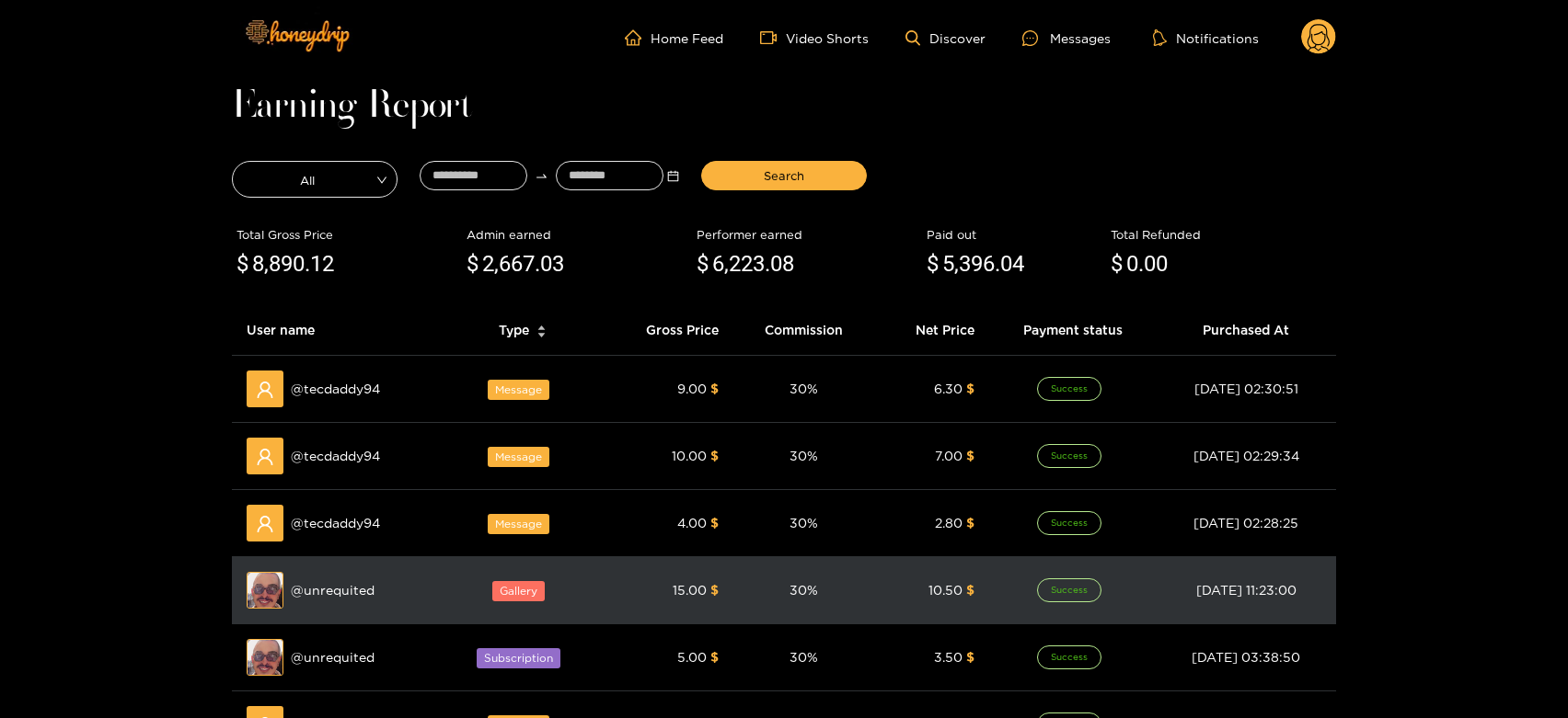
click at [331, 609] on td "Preview @ unrequited" at bounding box center [338, 591] width 211 height 67
copy span "unrequited"
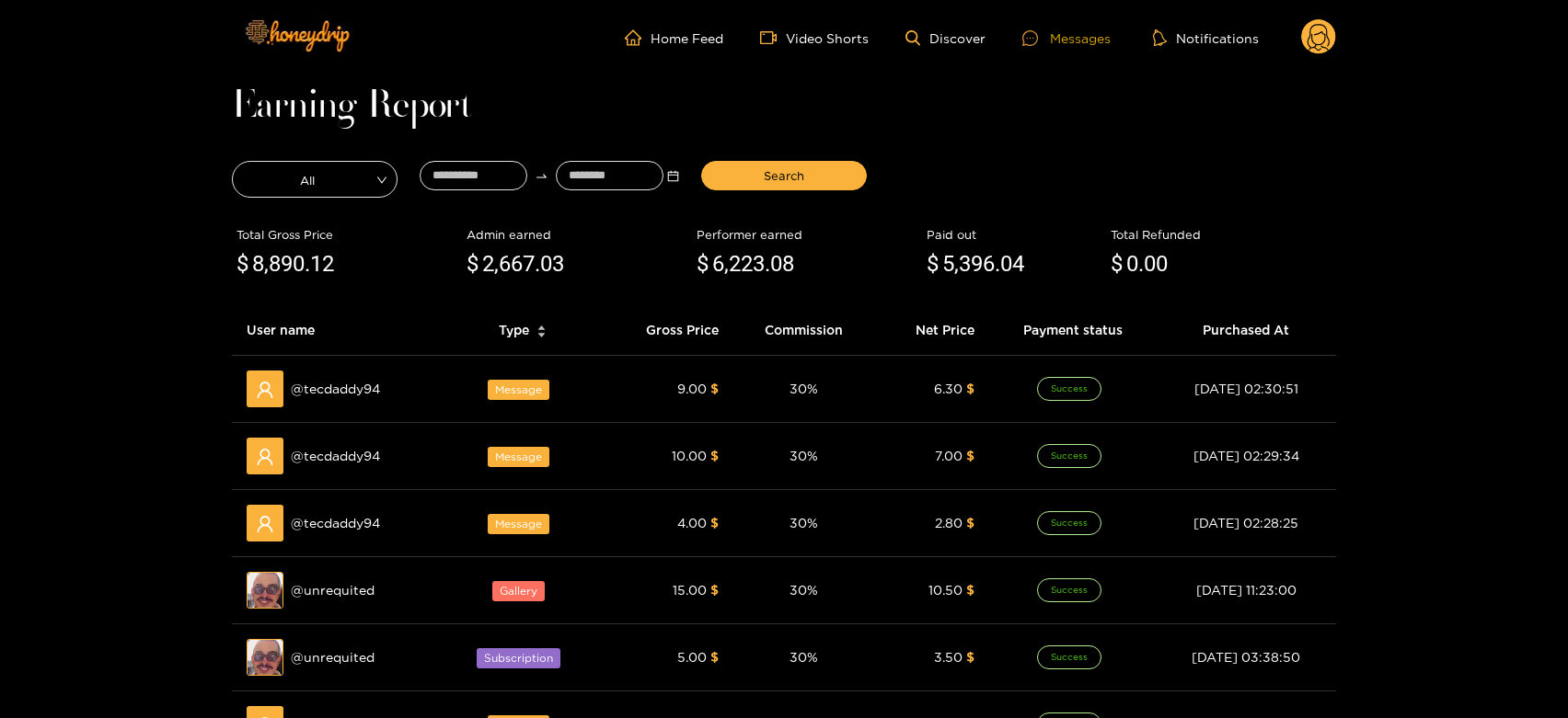
click at [1063, 41] on div "Messages" at bounding box center [1067, 38] width 89 height 21
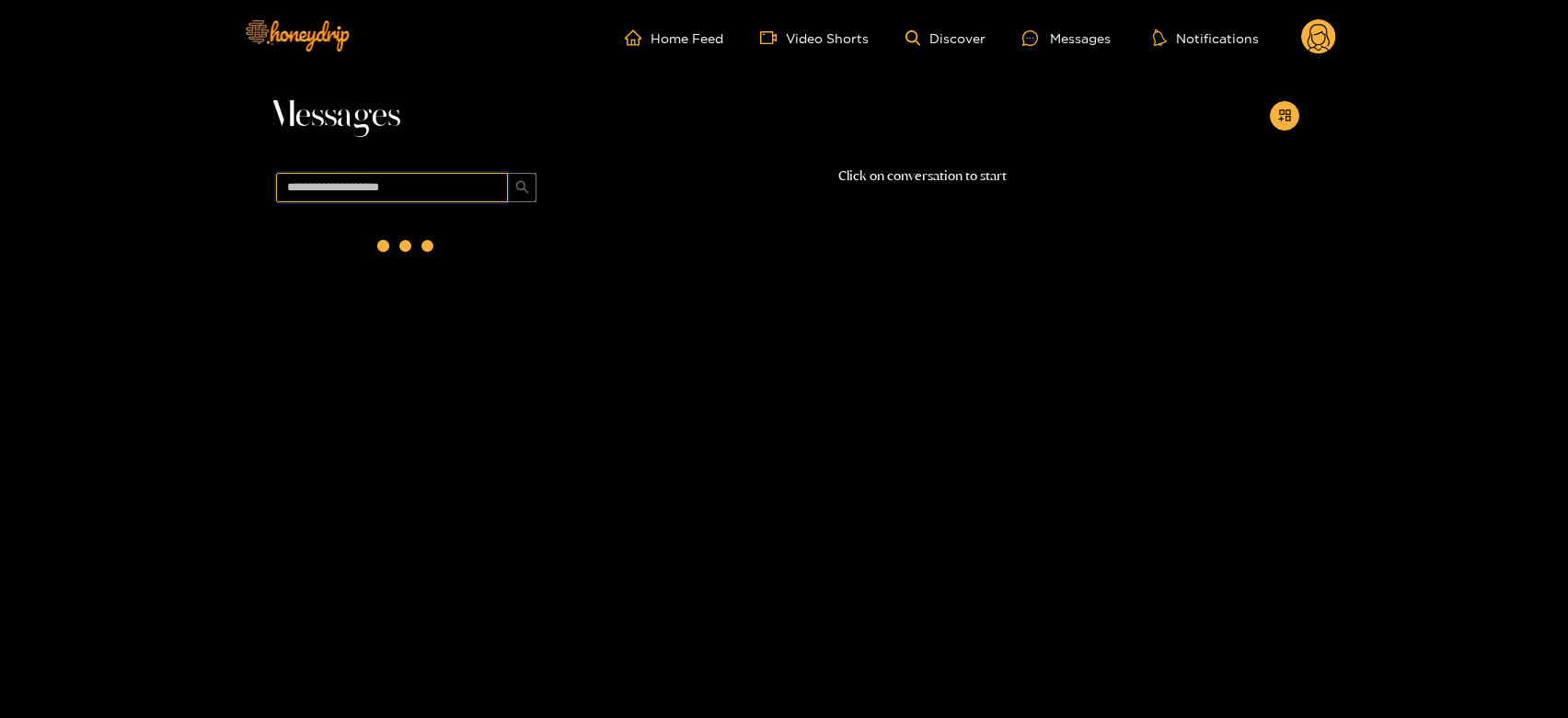
click at [379, 197] on input "text" at bounding box center [392, 187] width 232 height 29
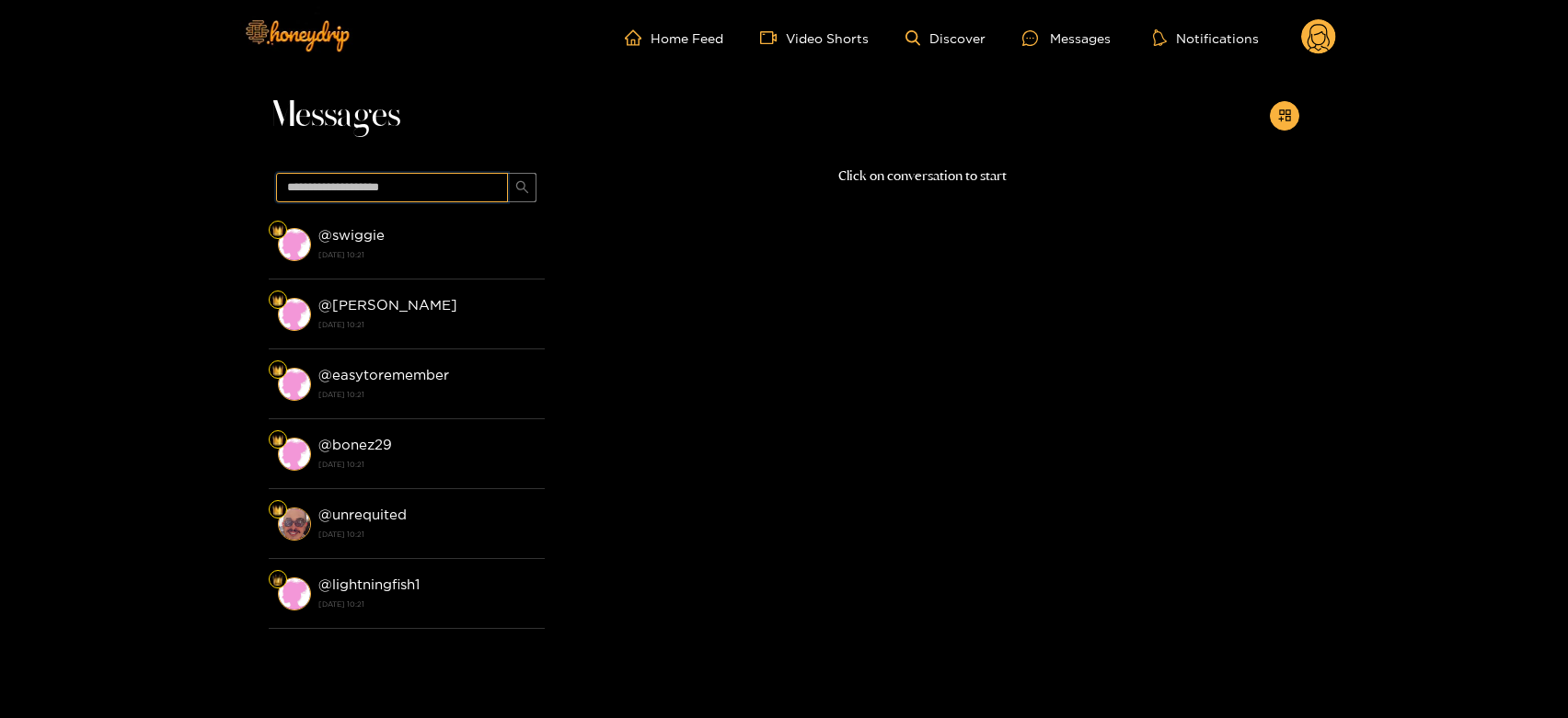
paste input "**********"
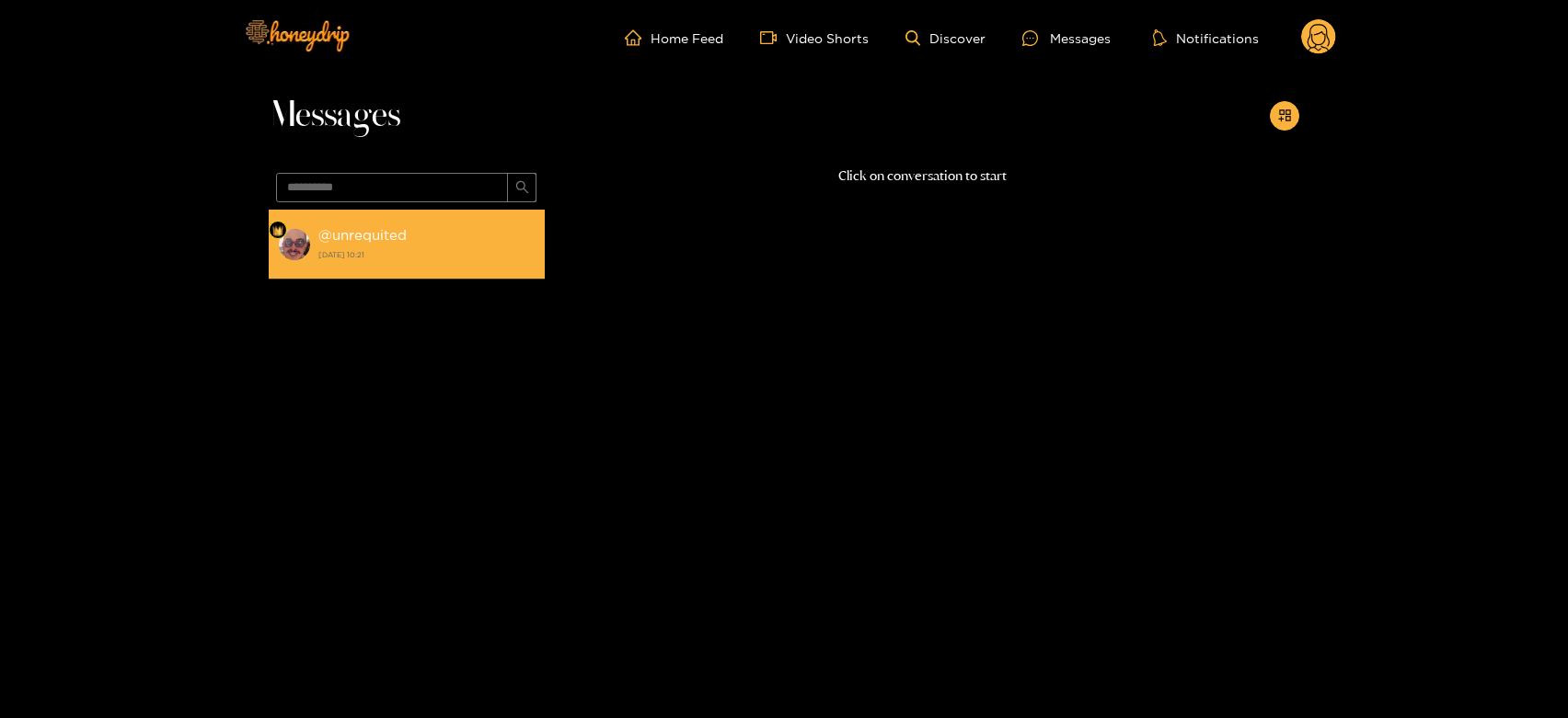
click at [382, 216] on li "@ unrequited [DATE] 10:21" at bounding box center [407, 244] width 276 height 70
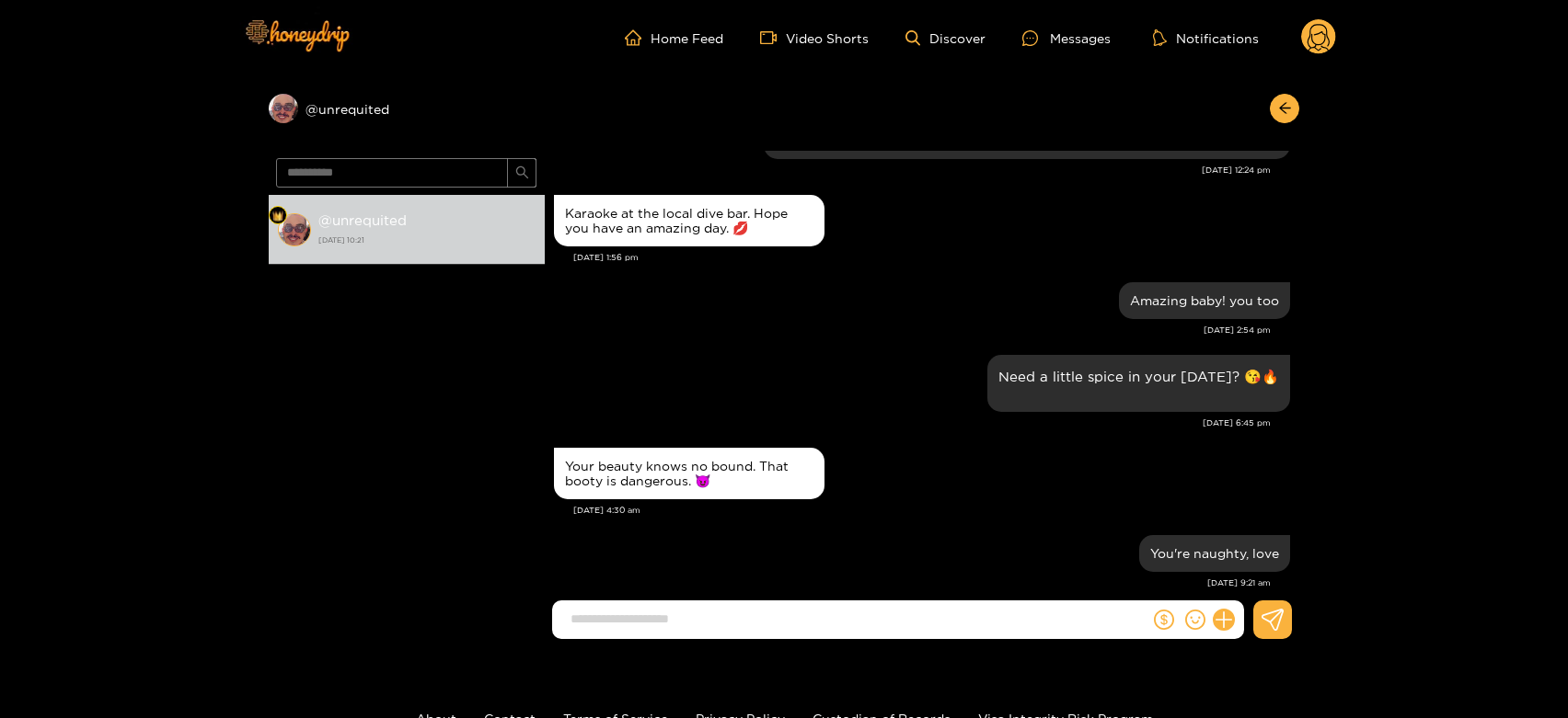
scroll to position [1971, 0]
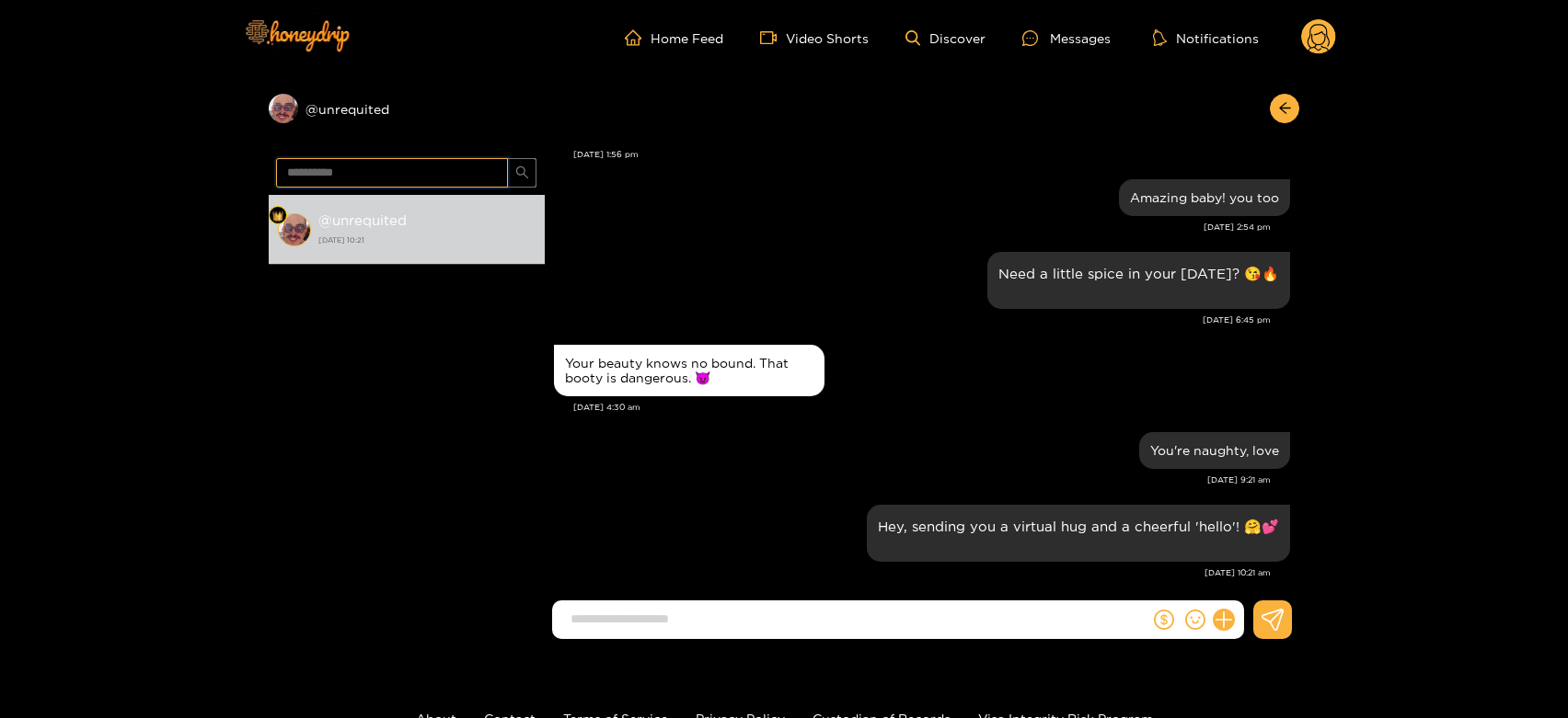
click at [396, 178] on input "**********" at bounding box center [392, 173] width 232 height 29
paste input "text"
type input "**********"
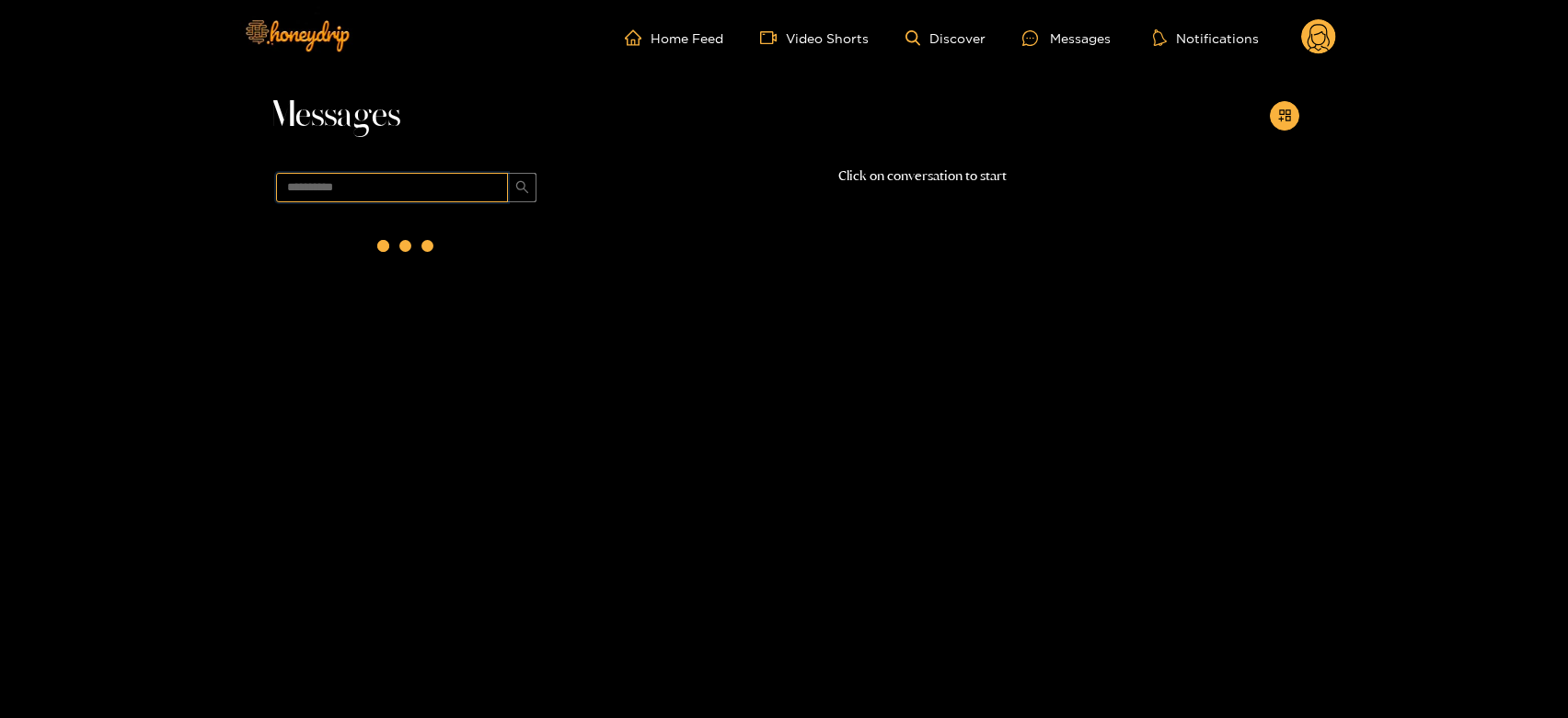
scroll to position [0, 0]
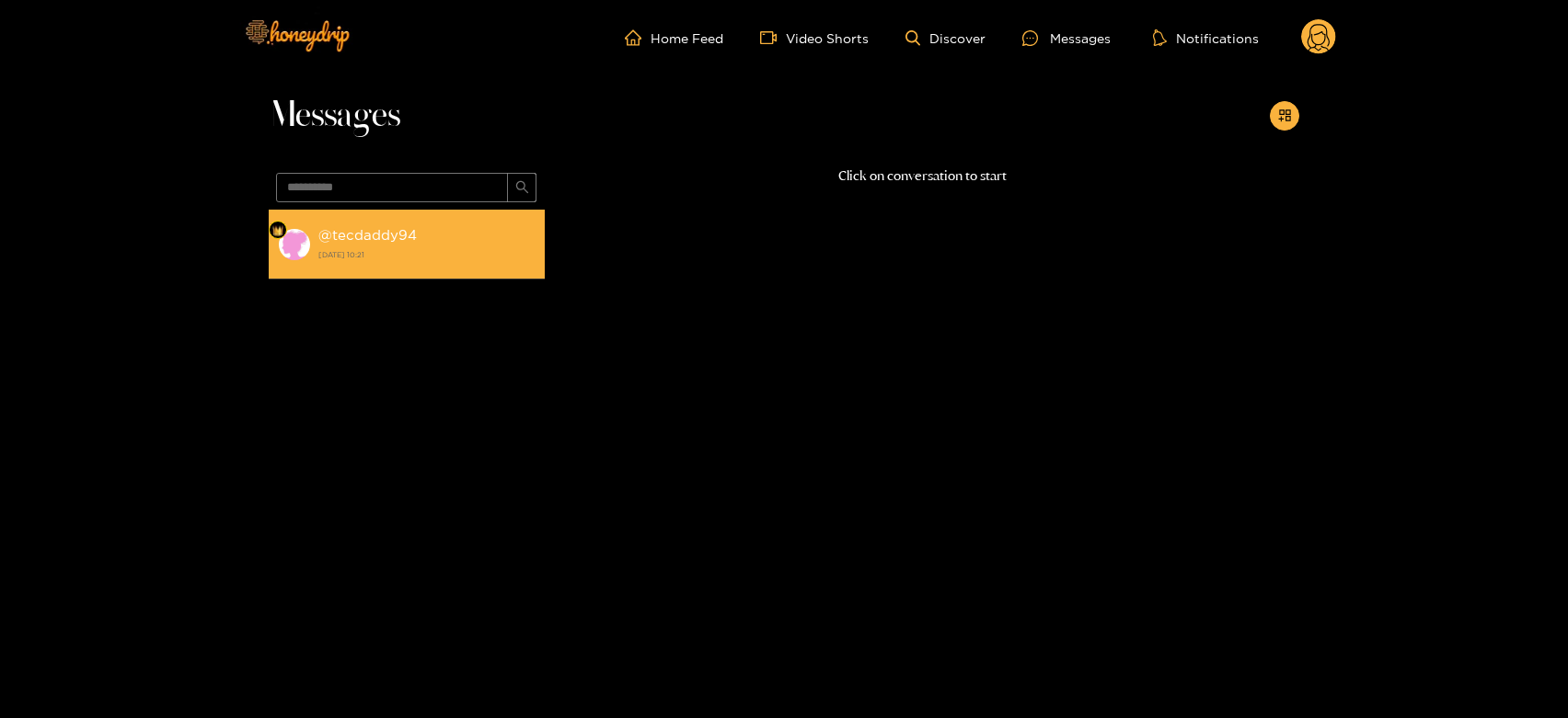
click at [402, 241] on strong "@ tecdaddy94" at bounding box center [367, 235] width 98 height 16
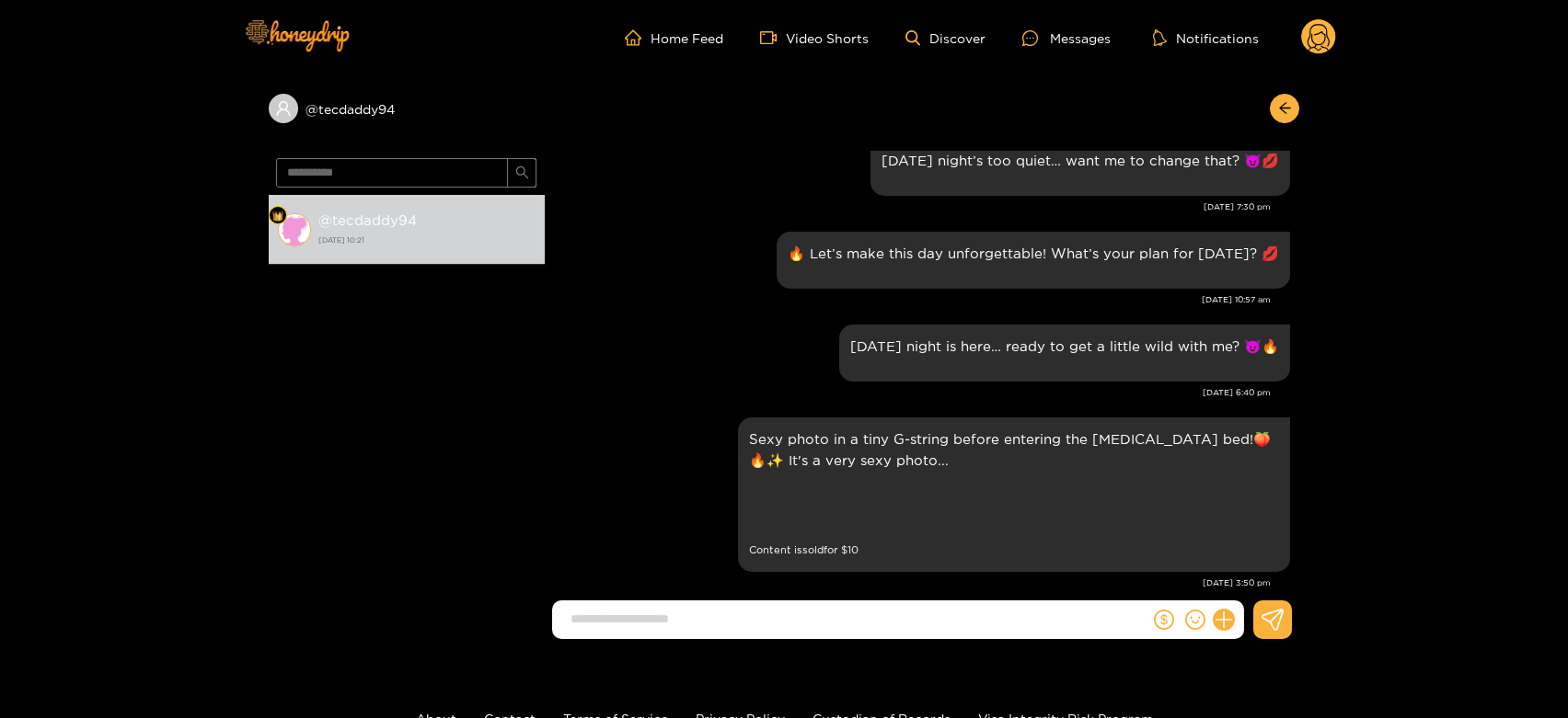
scroll to position [2562, 0]
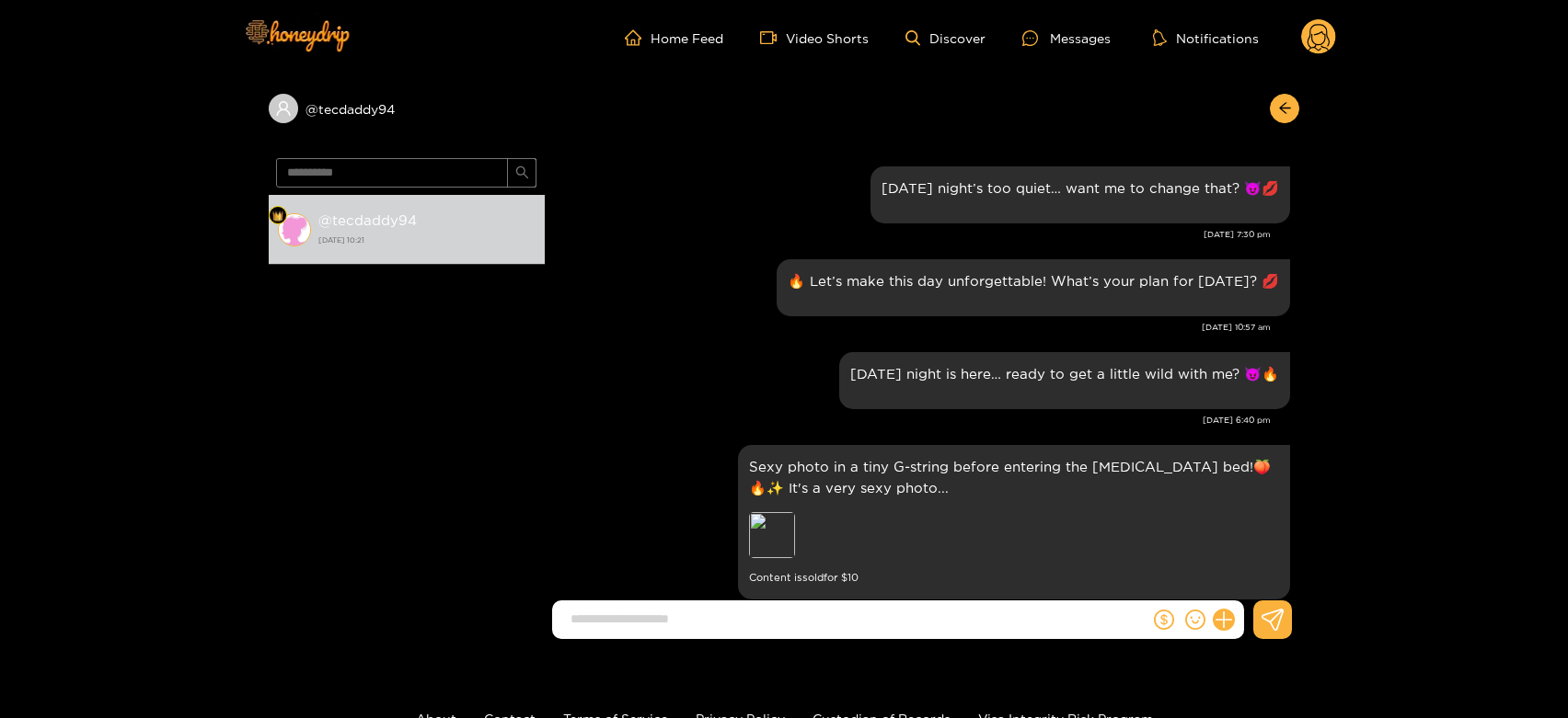
click at [1313, 50] on circle at bounding box center [1318, 36] width 35 height 35
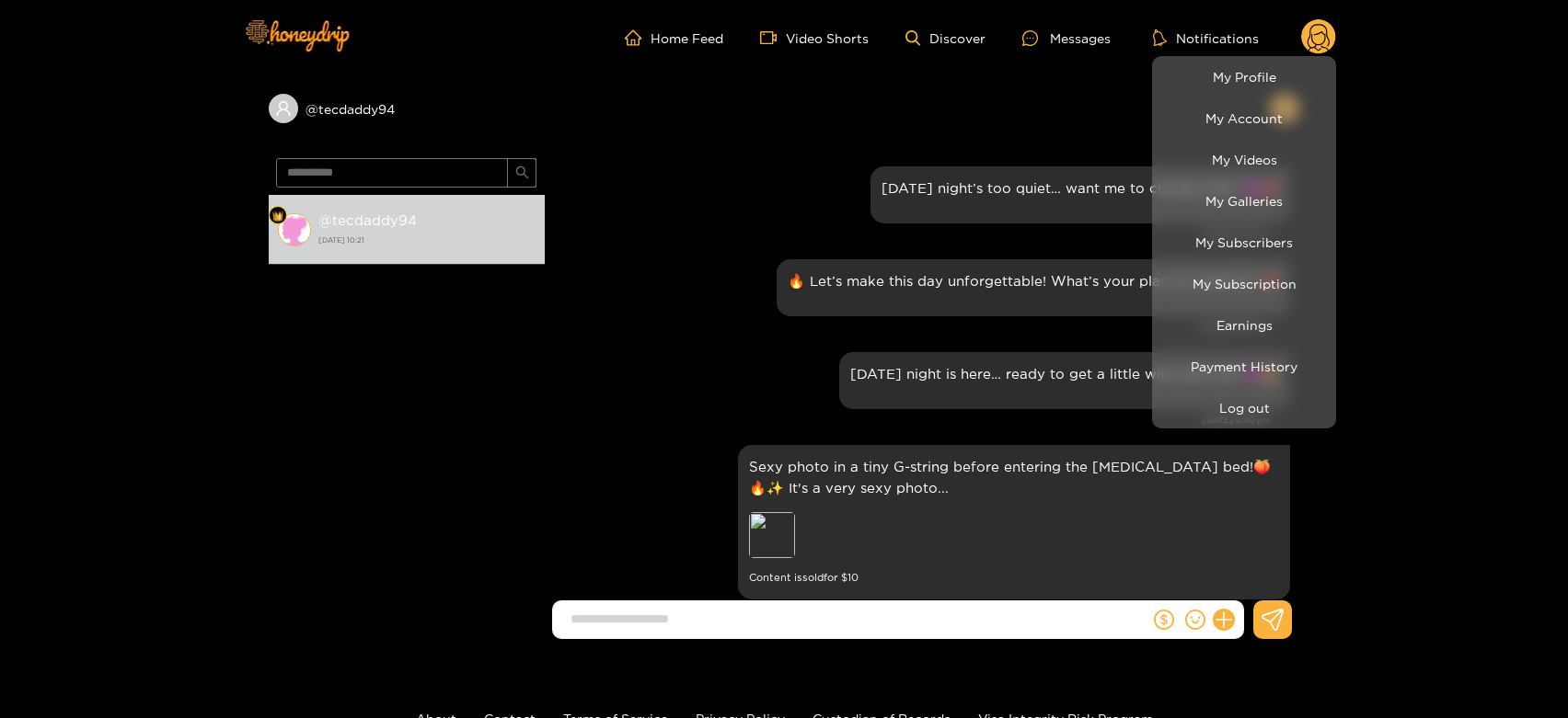
scroll to position [3073, 0]
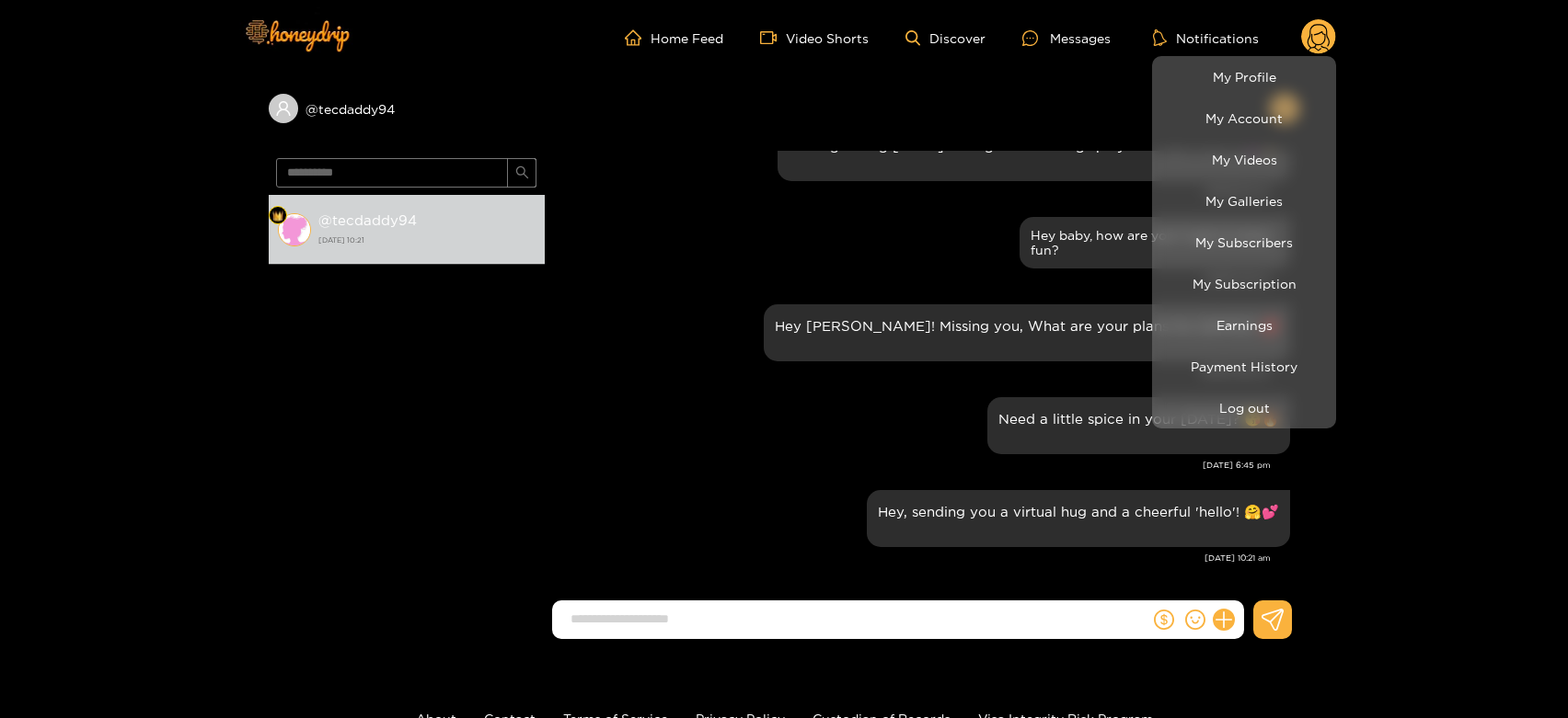
click at [812, 429] on div at bounding box center [784, 359] width 1568 height 718
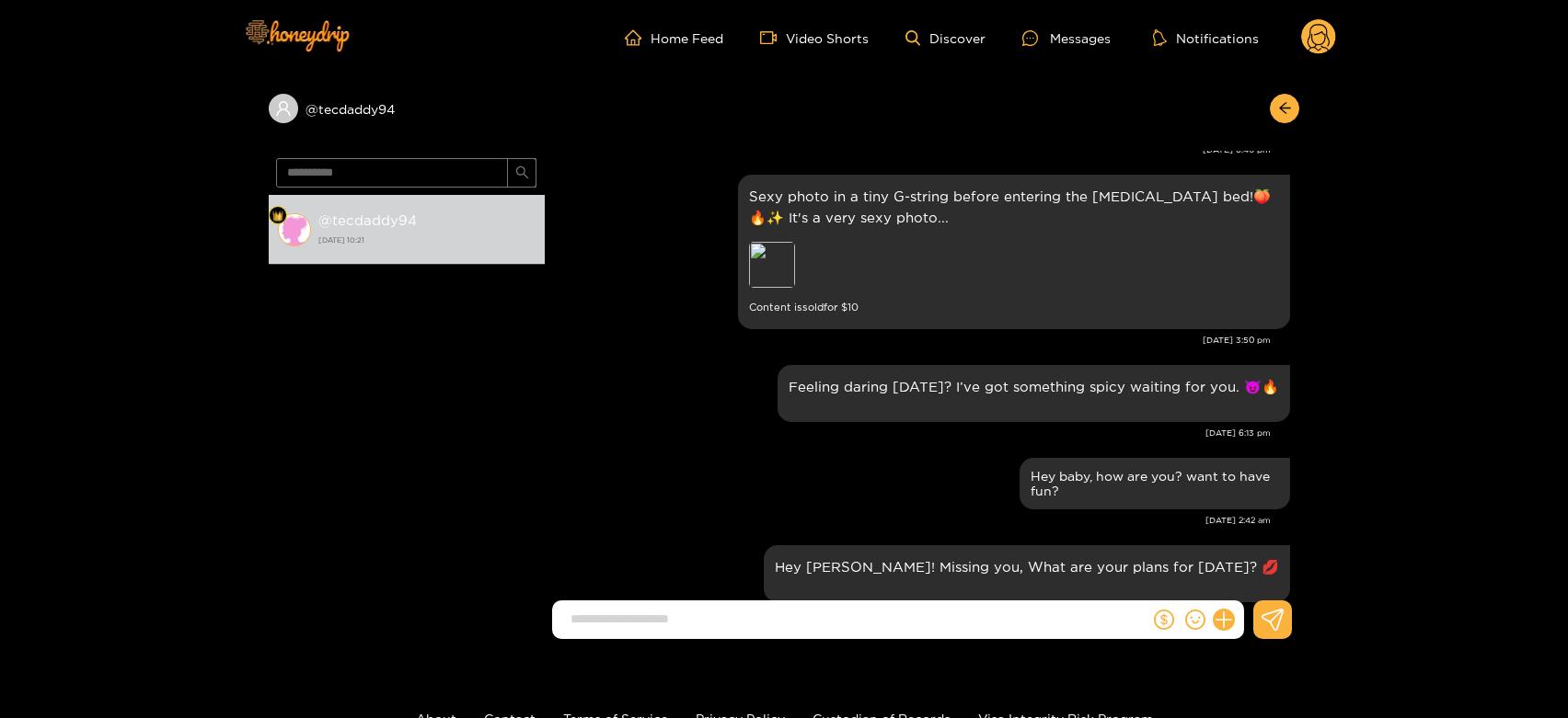
scroll to position [2765, 0]
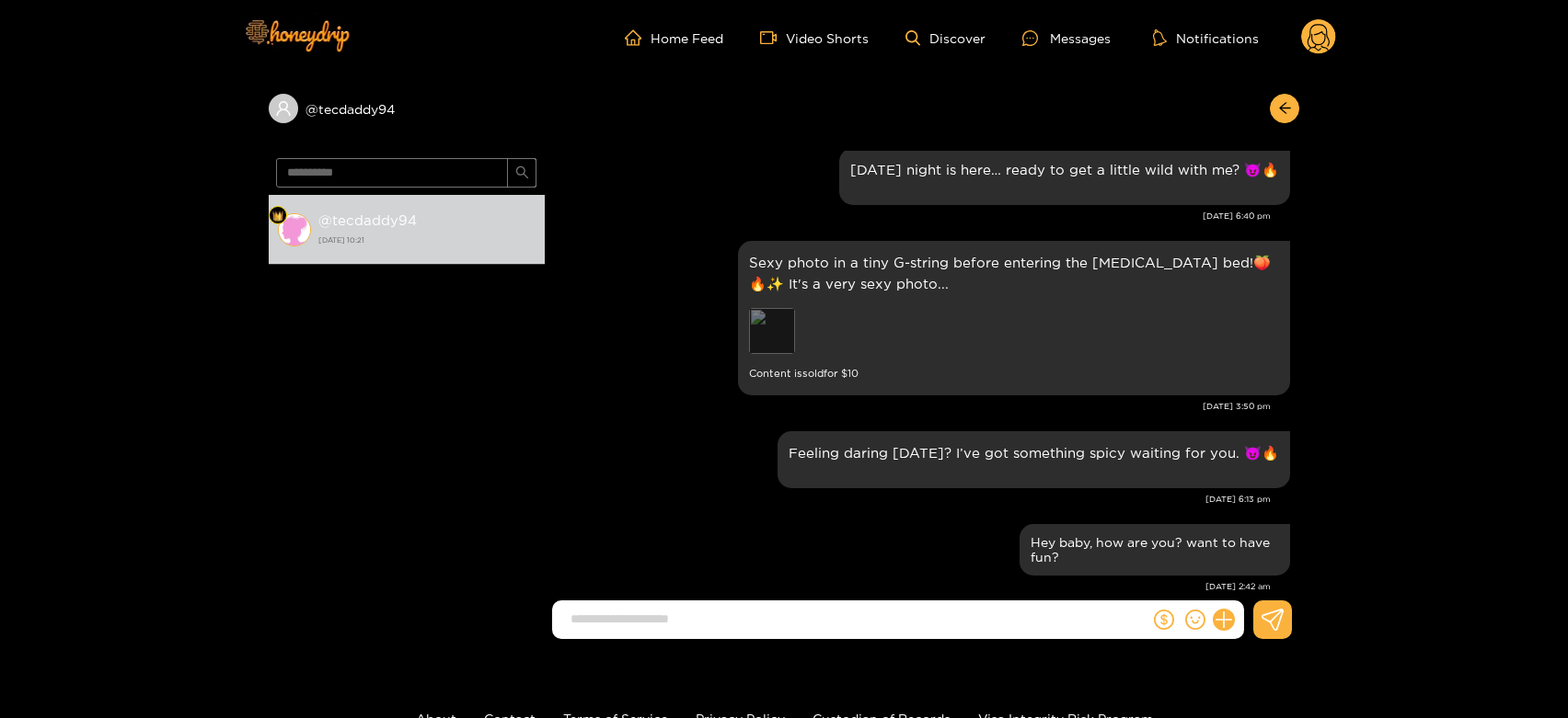
click at [774, 332] on div "Preview" at bounding box center [771, 330] width 46 height 46
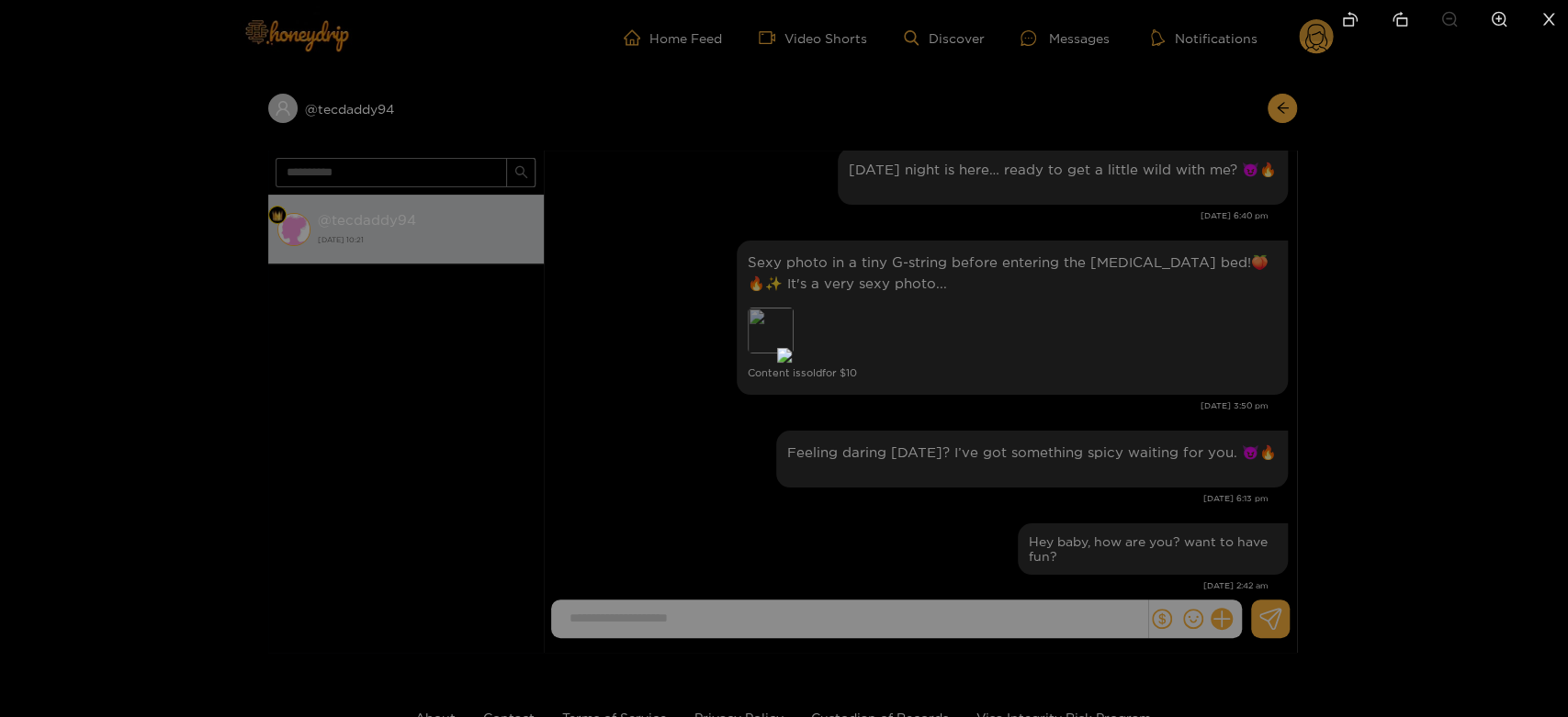
click at [1161, 354] on div at bounding box center [784, 358] width 1568 height 717
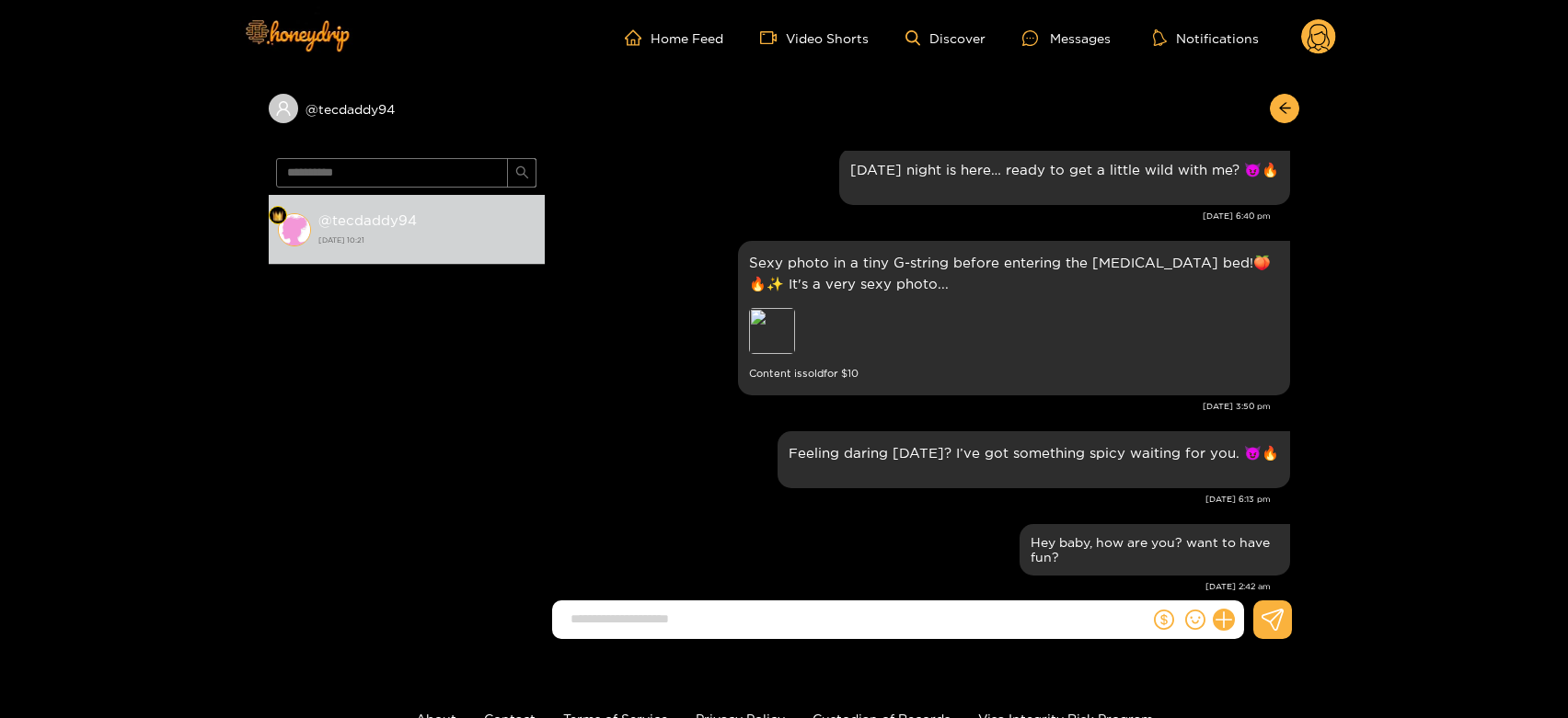
click at [1318, 38] on circle at bounding box center [1318, 36] width 35 height 35
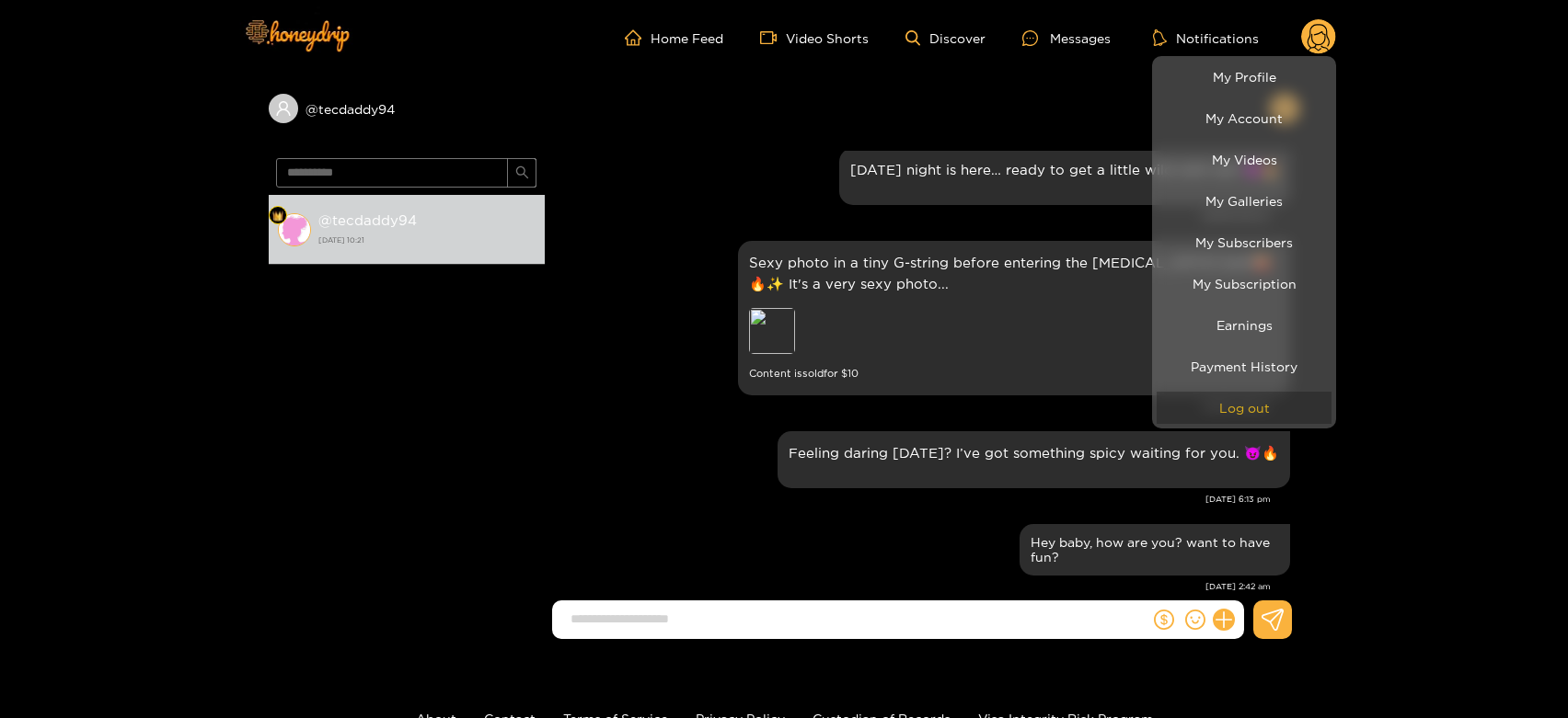
click at [1279, 404] on button "Log out" at bounding box center [1243, 408] width 175 height 32
